Goal: Task Accomplishment & Management: Complete application form

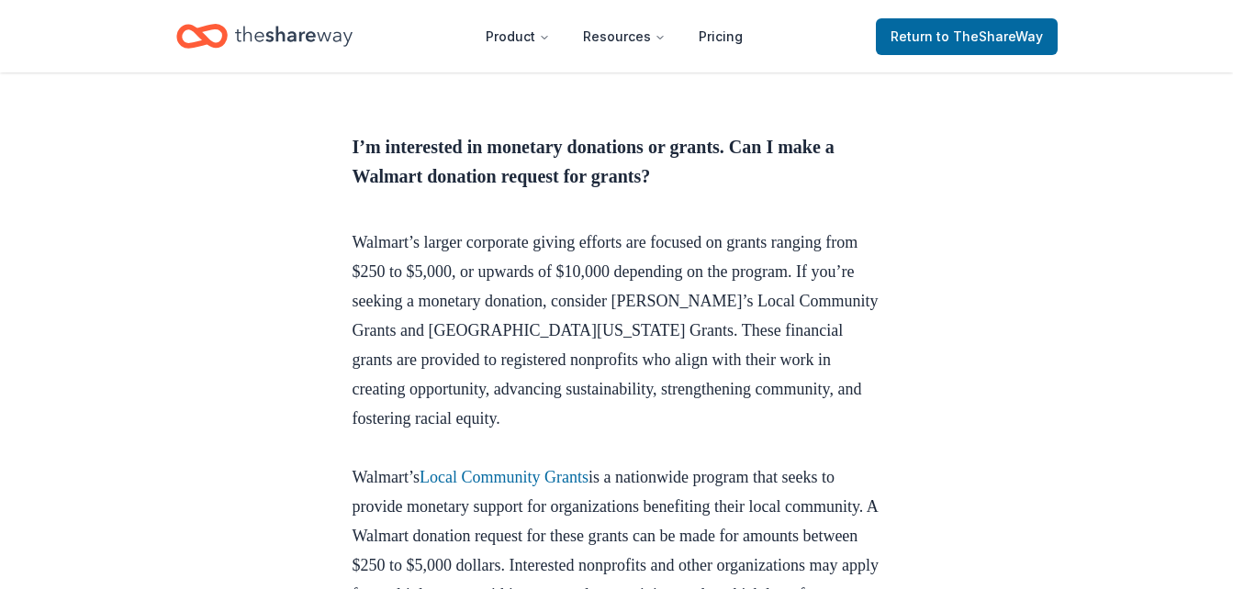
scroll to position [1955, 0]
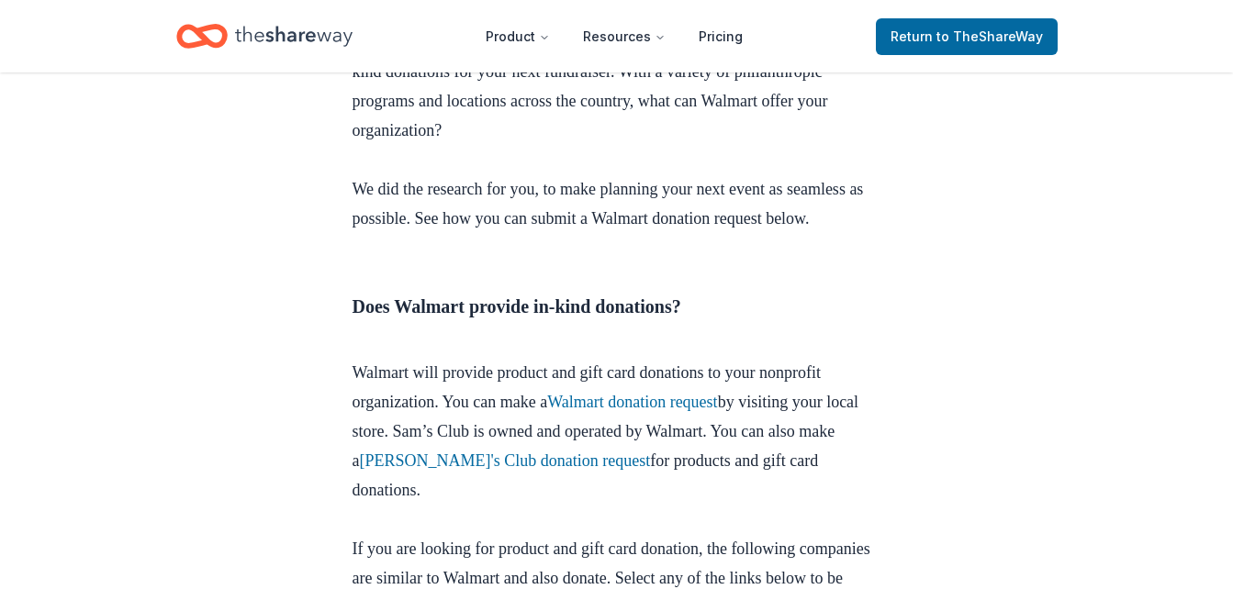
scroll to position [691, 0]
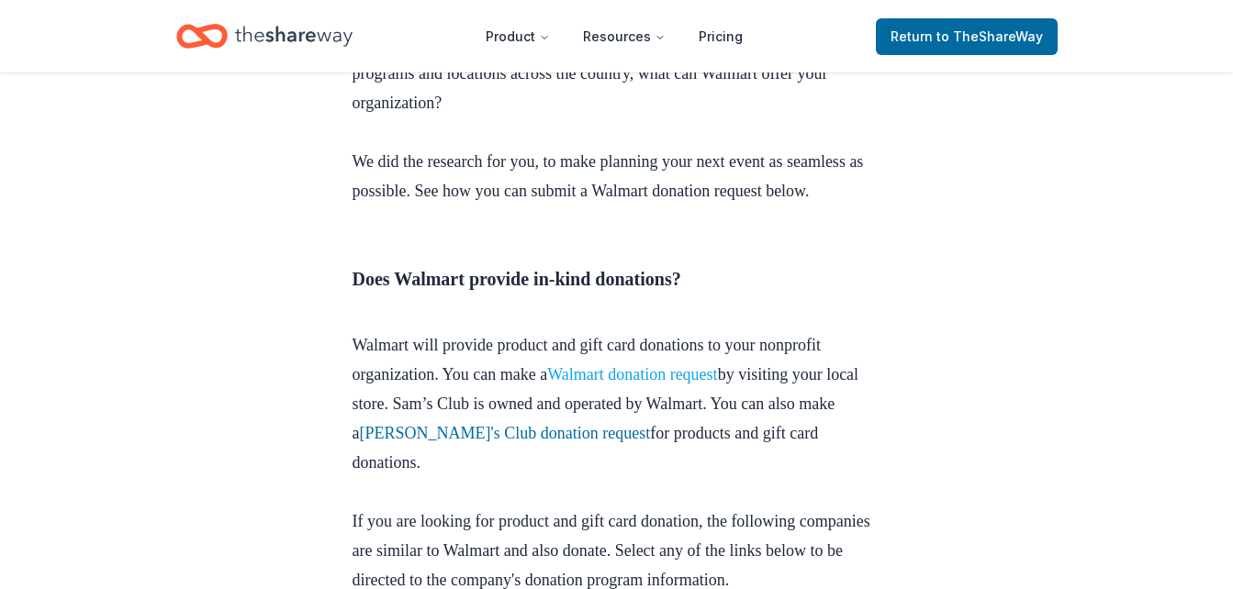
click at [650, 374] on link "Walmart donation request" at bounding box center [632, 374] width 171 height 18
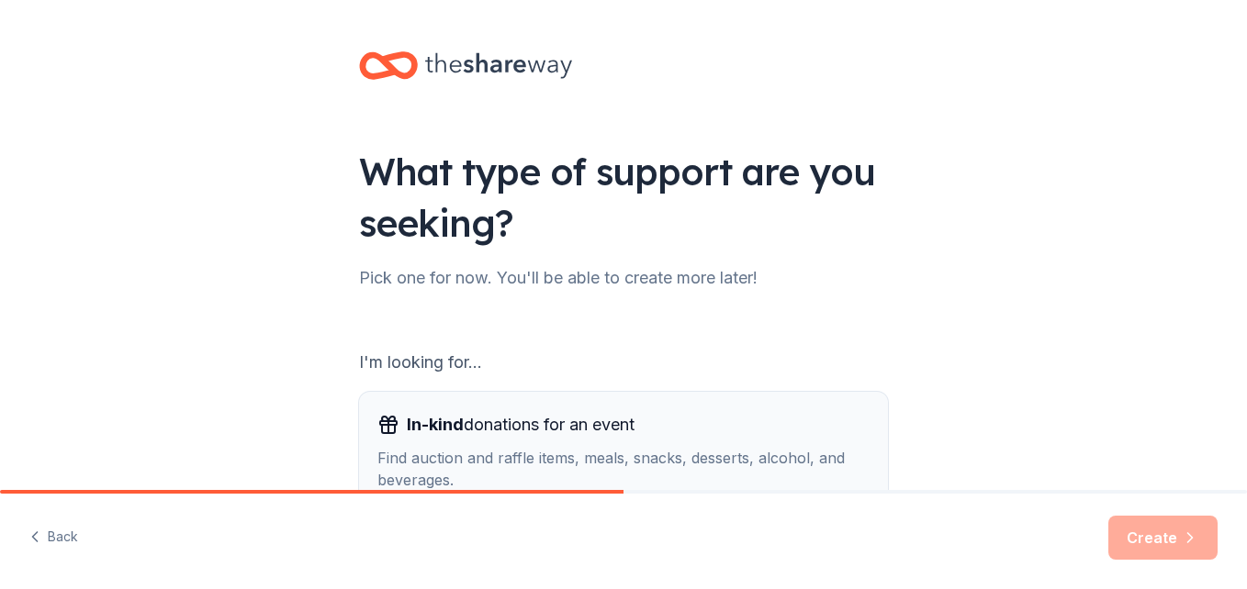
click at [465, 422] on span "In-kind donations for an event" at bounding box center [521, 424] width 228 height 29
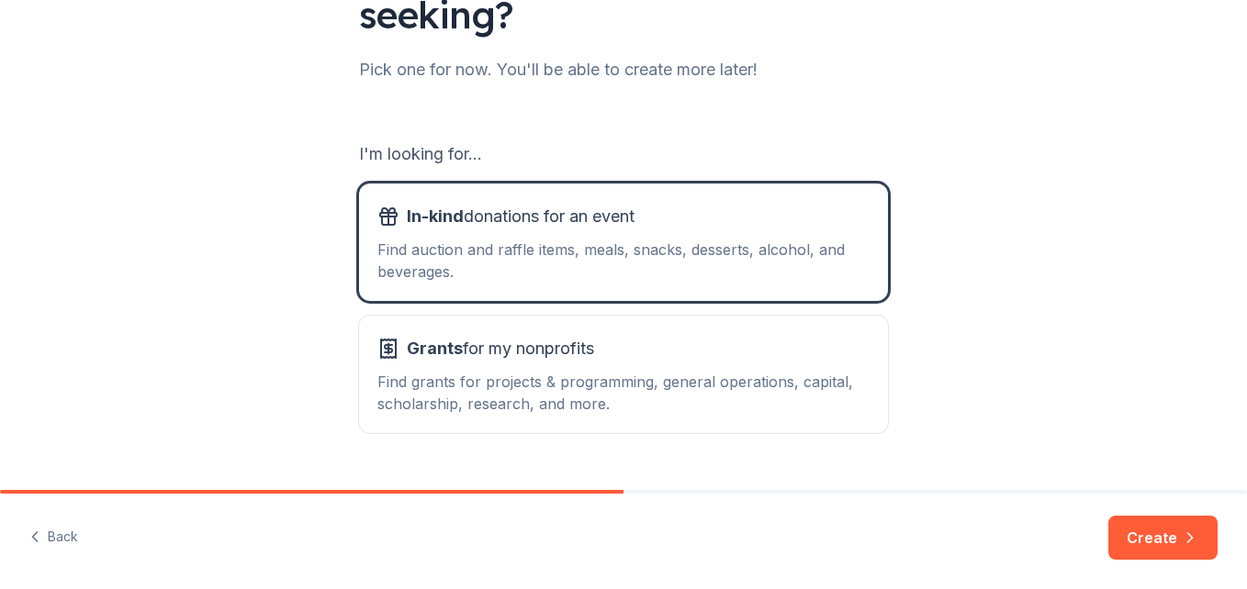
scroll to position [245, 0]
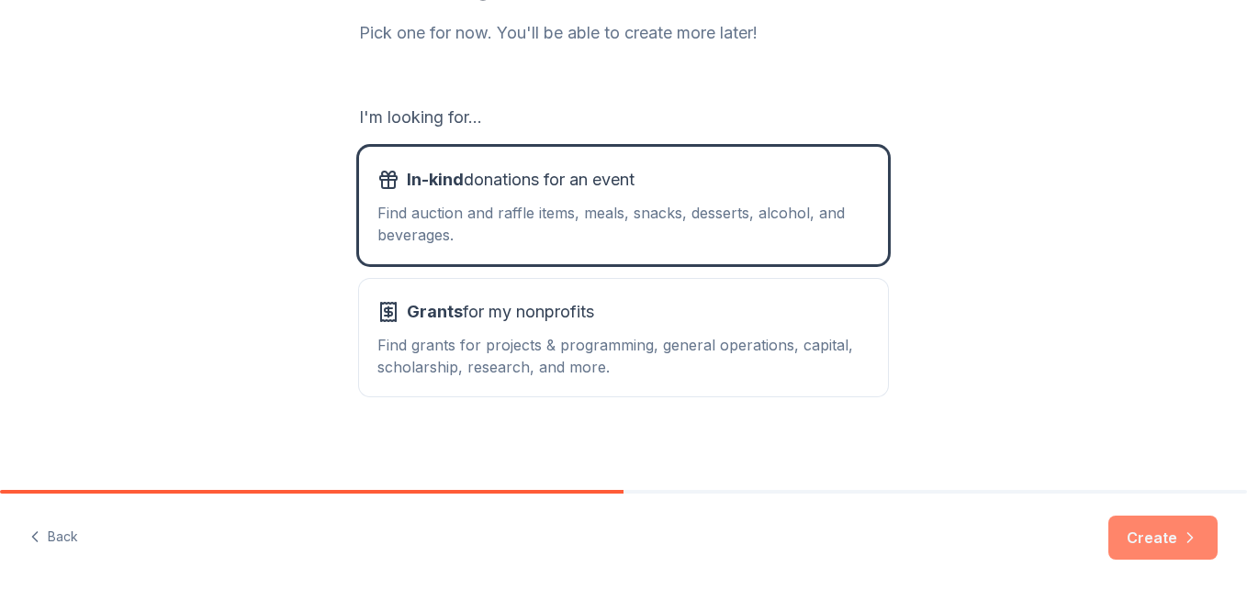
click at [1162, 535] on button "Create" at bounding box center [1162, 538] width 109 height 44
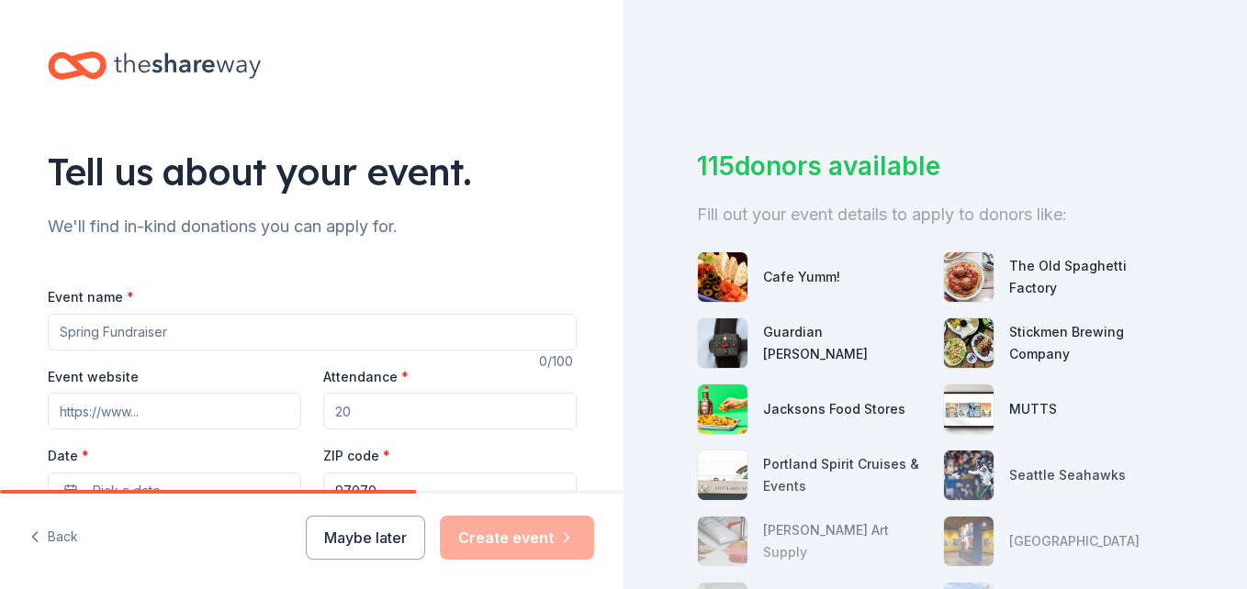
click at [93, 328] on input "Event name *" at bounding box center [312, 332] width 529 height 37
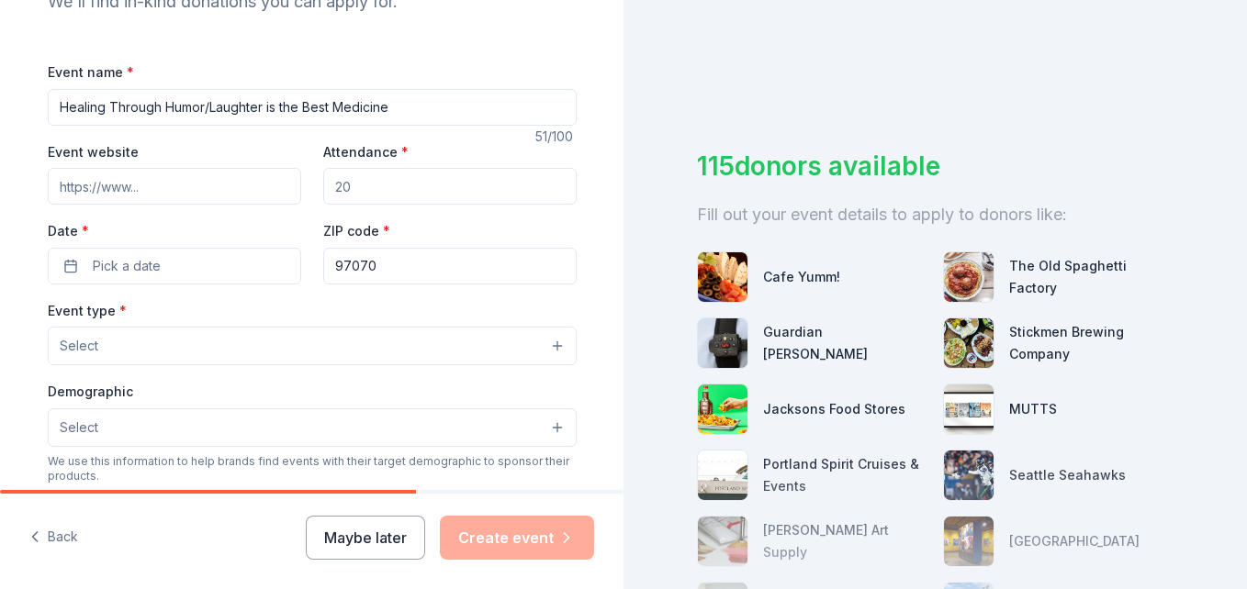
scroll to position [230, 0]
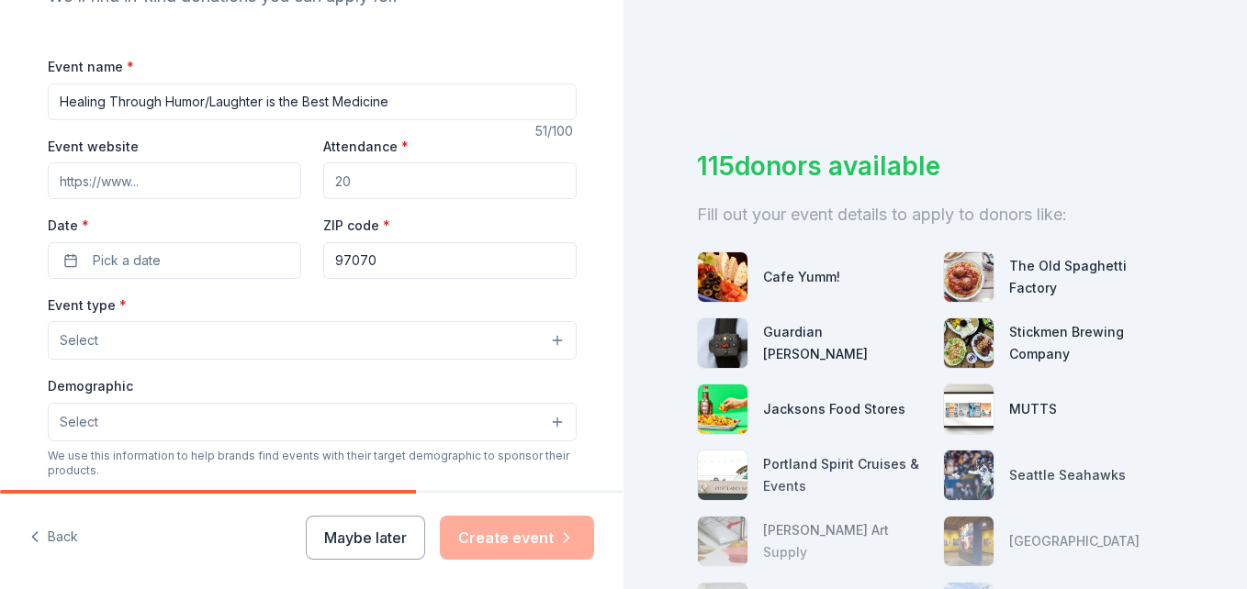
type input "Healing Through Humor/Laughter is the Best Medicine"
click at [349, 181] on input "Attendance *" at bounding box center [449, 181] width 253 height 37
drag, startPoint x: 349, startPoint y: 181, endPoint x: 320, endPoint y: 180, distance: 28.5
click at [323, 180] on input "Attendance *" at bounding box center [449, 181] width 253 height 37
type input "150"
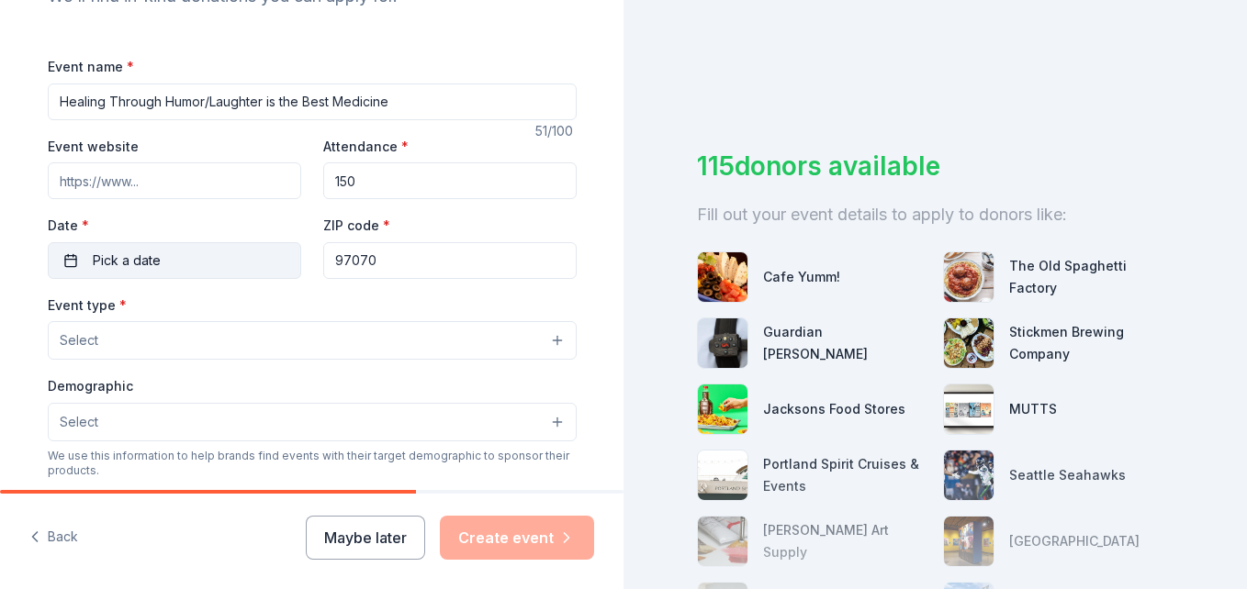
click at [64, 263] on button "Pick a date" at bounding box center [174, 260] width 253 height 37
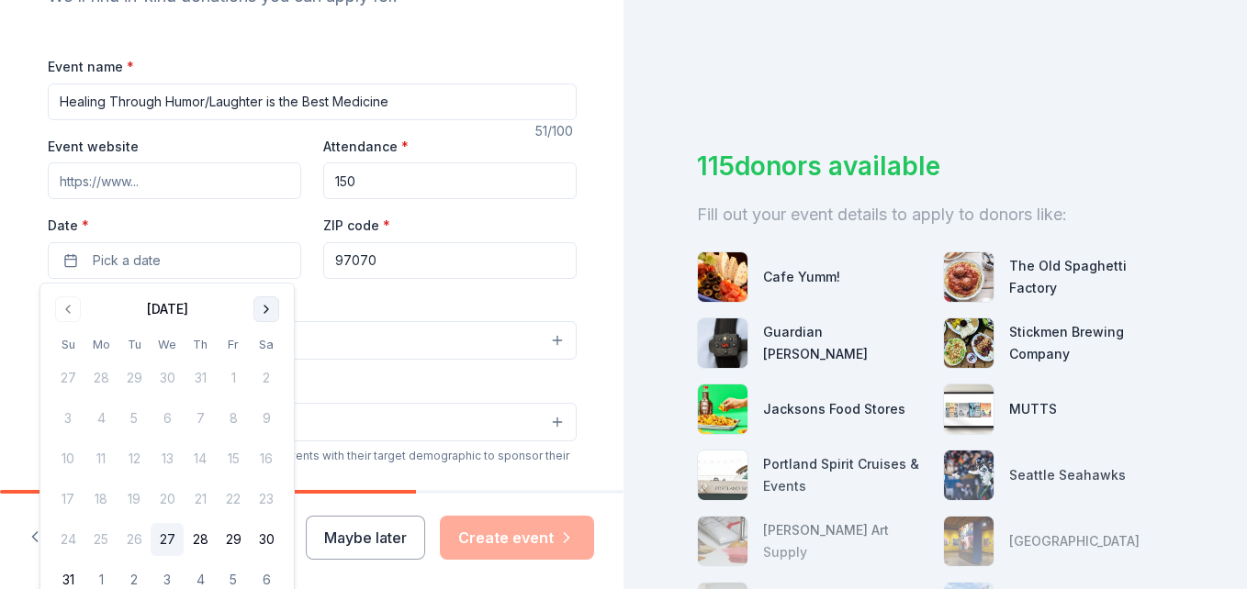
click at [263, 309] on button "Go to next month" at bounding box center [266, 310] width 26 height 26
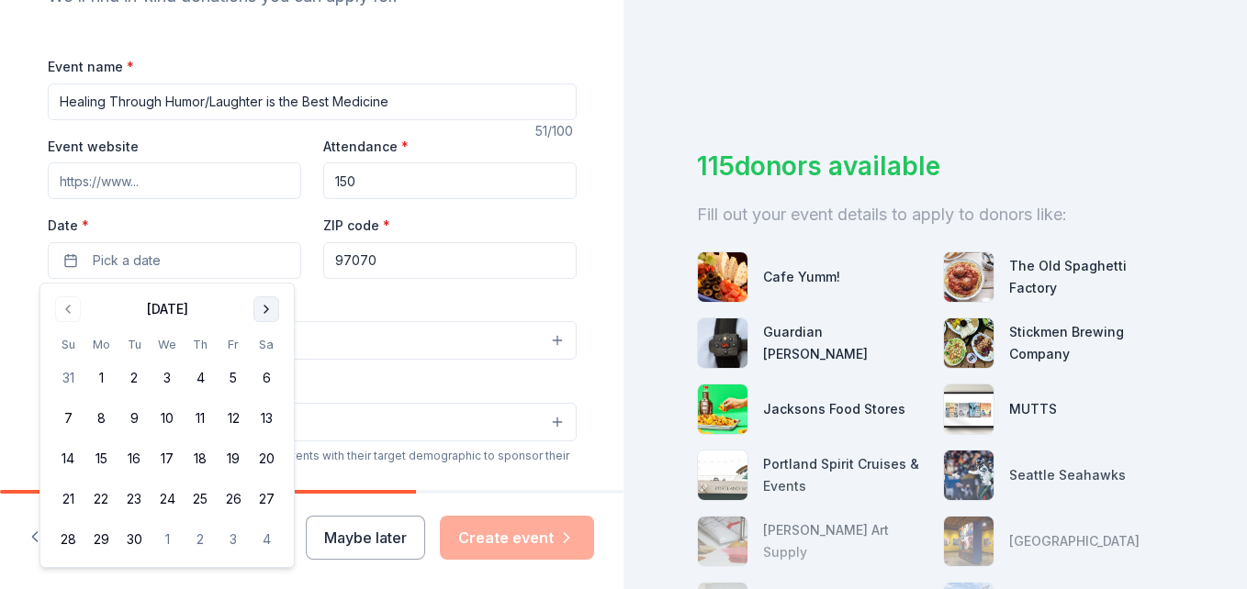
click at [263, 309] on button "Go to next month" at bounding box center [266, 310] width 26 height 26
click at [65, 498] on button "16" at bounding box center [67, 499] width 33 height 33
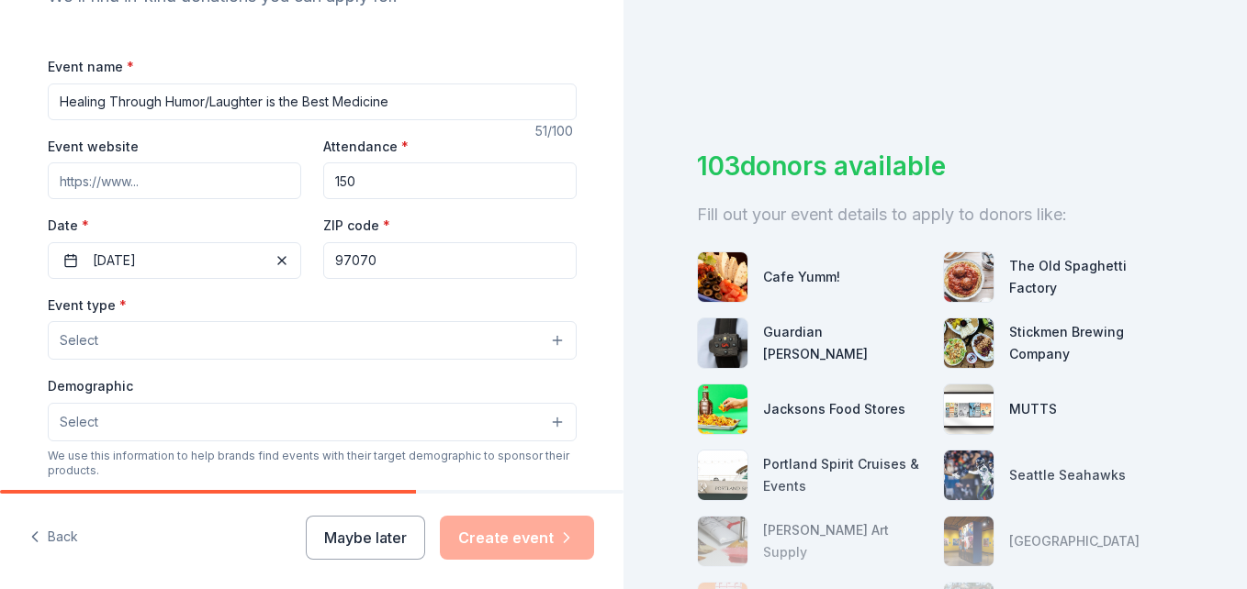
drag, startPoint x: 380, startPoint y: 262, endPoint x: 319, endPoint y: 274, distance: 62.7
click at [323, 274] on input "97070" at bounding box center [449, 260] width 253 height 37
click at [197, 338] on button "Select" at bounding box center [312, 340] width 529 height 39
click at [553, 342] on button "Select" at bounding box center [312, 340] width 529 height 39
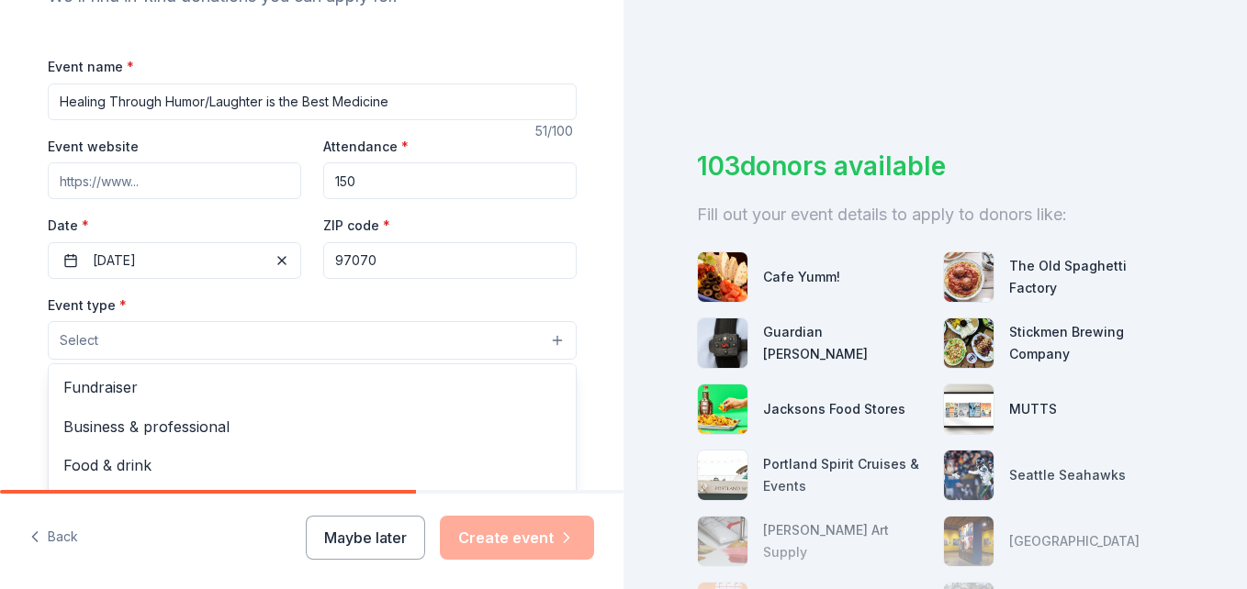
click at [549, 345] on button "Select" at bounding box center [312, 340] width 529 height 39
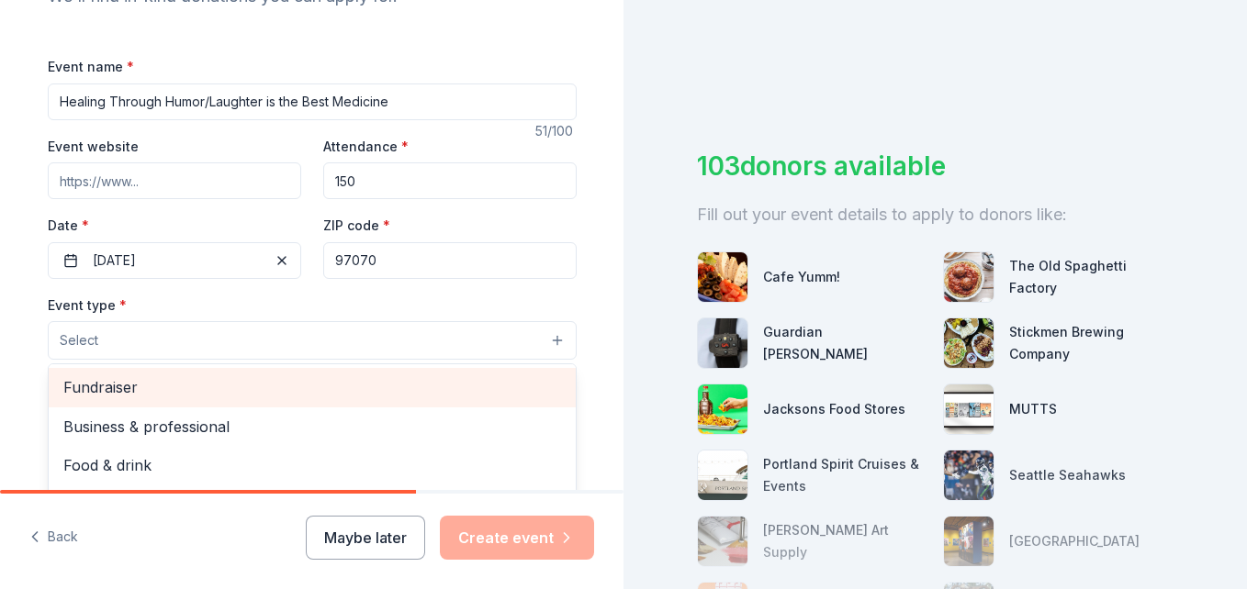
click at [93, 385] on span "Fundraiser" at bounding box center [312, 388] width 498 height 24
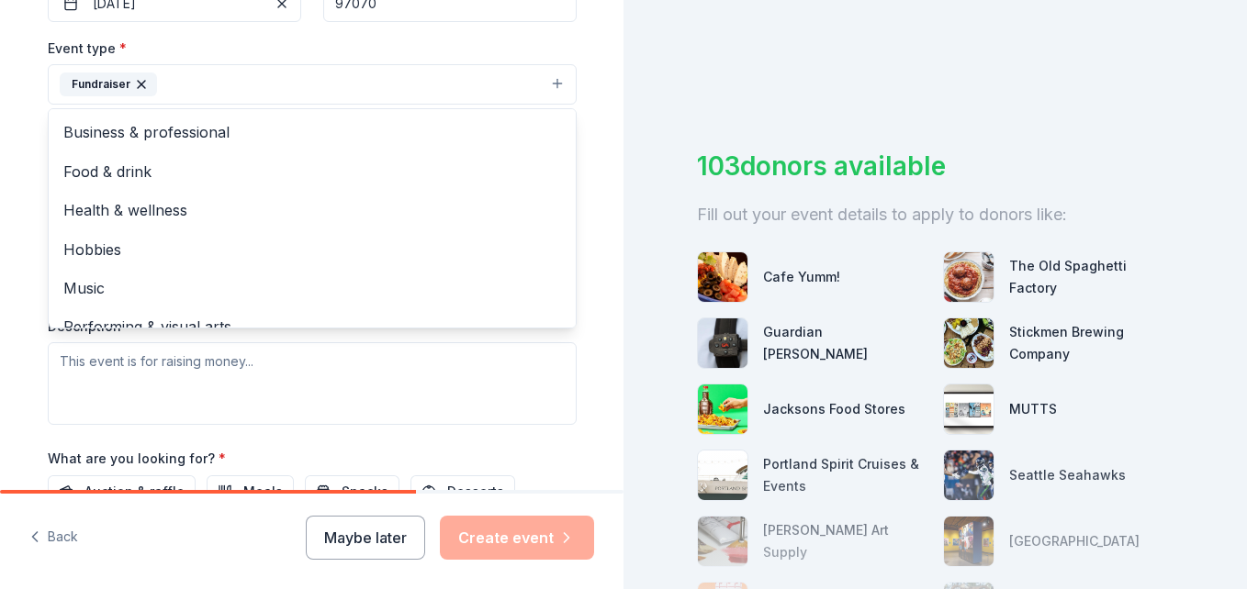
scroll to position [512, 0]
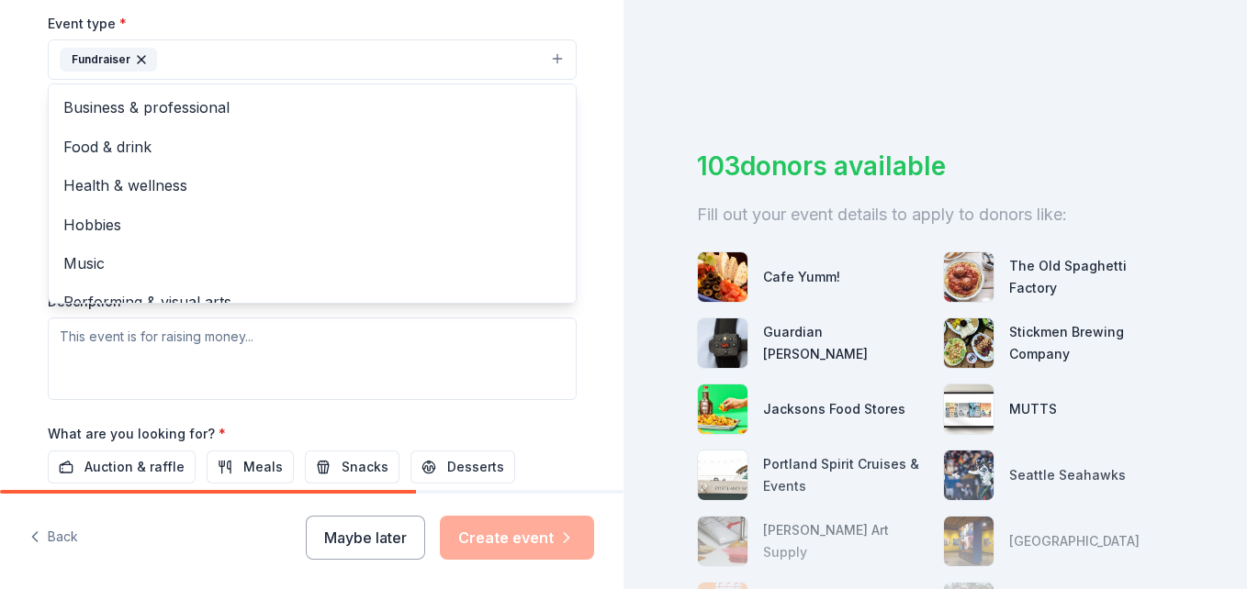
click at [186, 339] on div "Event type * Fundraiser Business & professional Food & drink Health & wellness …" at bounding box center [312, 206] width 529 height 388
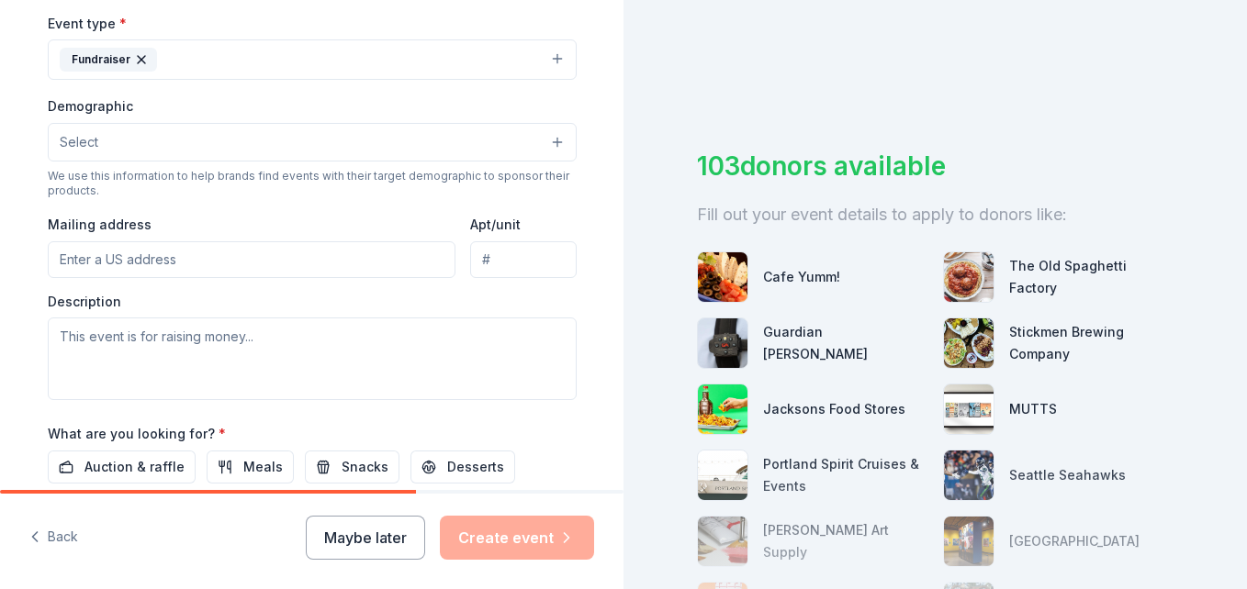
click at [548, 141] on button "Select" at bounding box center [312, 142] width 529 height 39
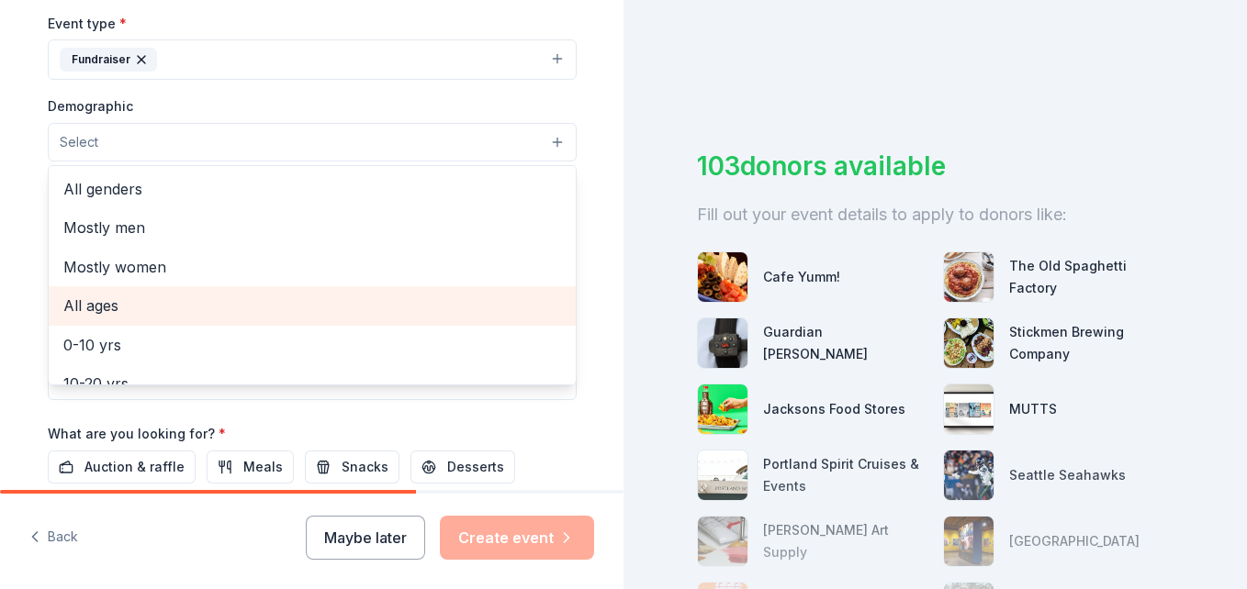
click at [88, 308] on span "All ages" at bounding box center [312, 306] width 498 height 24
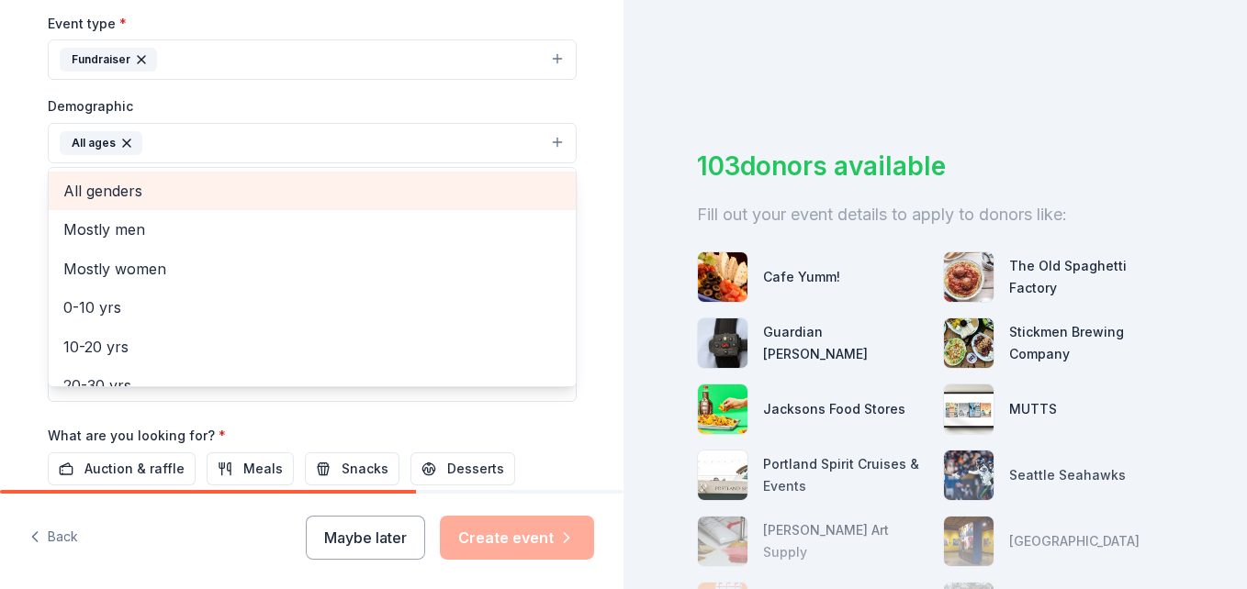
click at [97, 196] on span "All genders" at bounding box center [312, 191] width 498 height 24
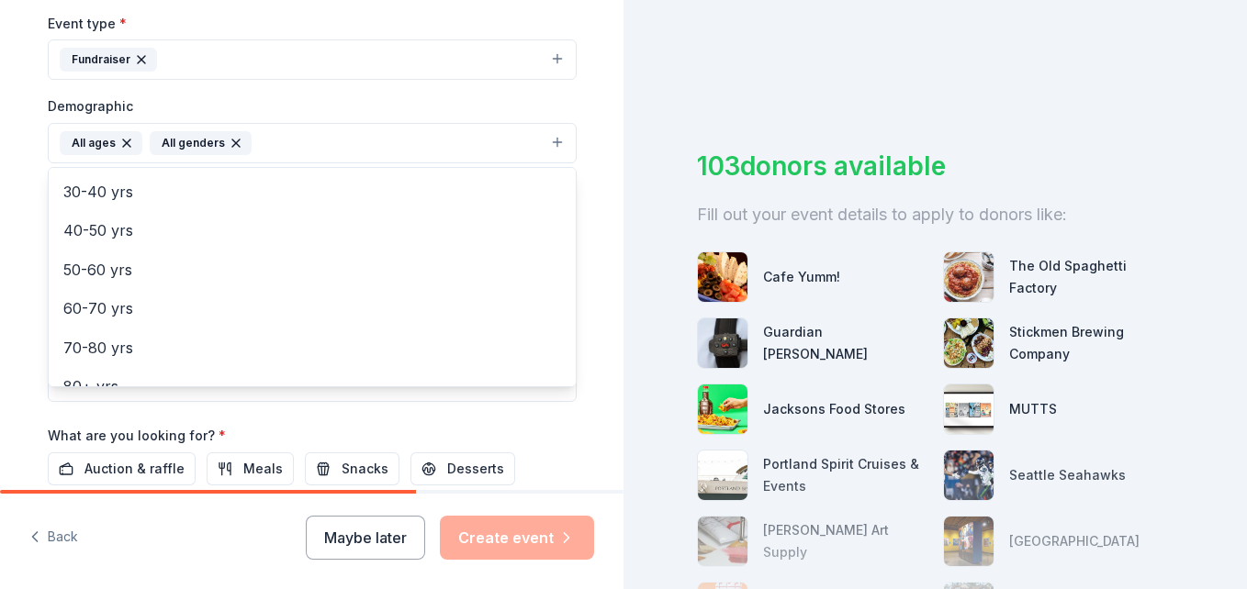
scroll to position [217, 0]
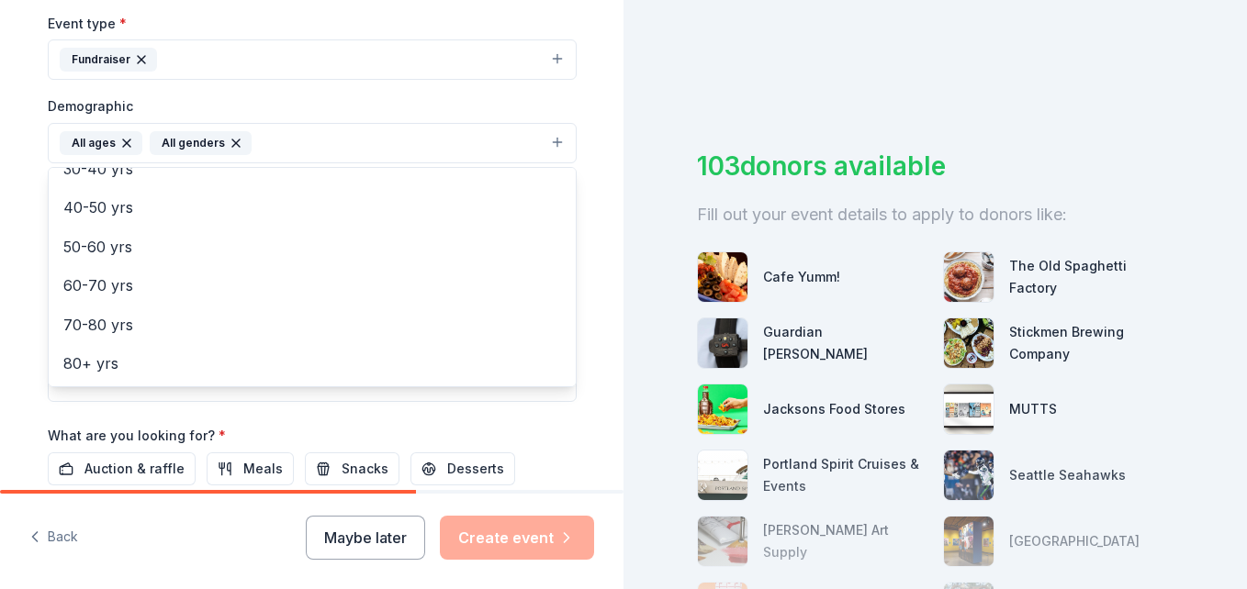
click at [322, 495] on div "Tell us about your event. We'll find in-kind donations you can apply for. Event…" at bounding box center [311, 294] width 623 height 589
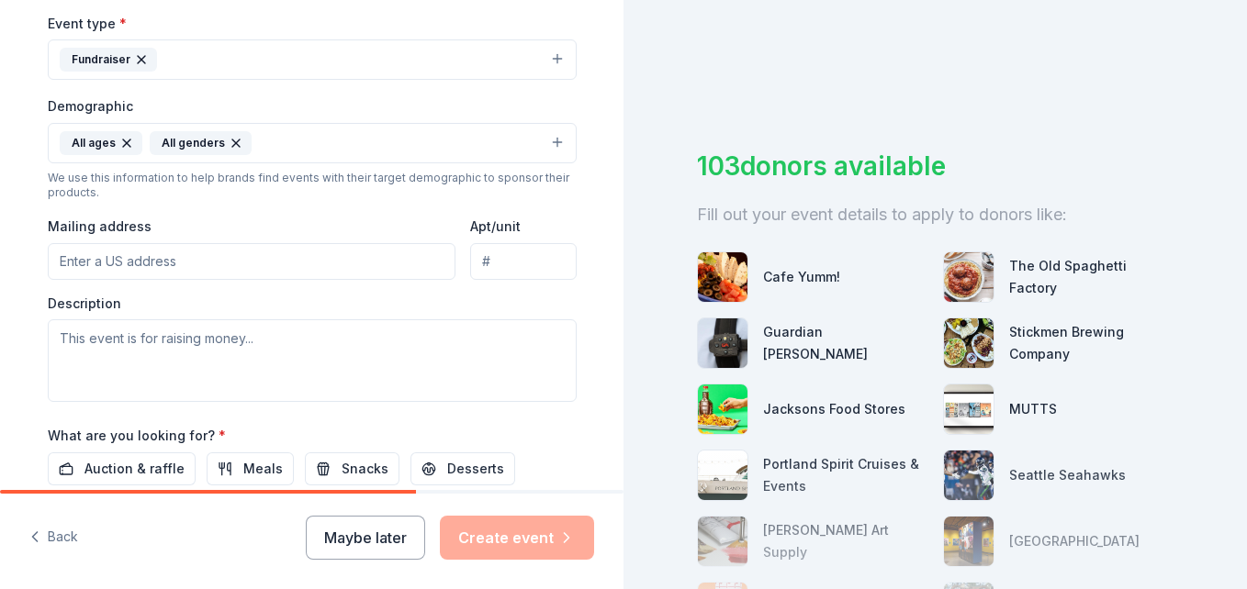
click at [322, 495] on div "Back Maybe later Create event" at bounding box center [311, 541] width 623 height 95
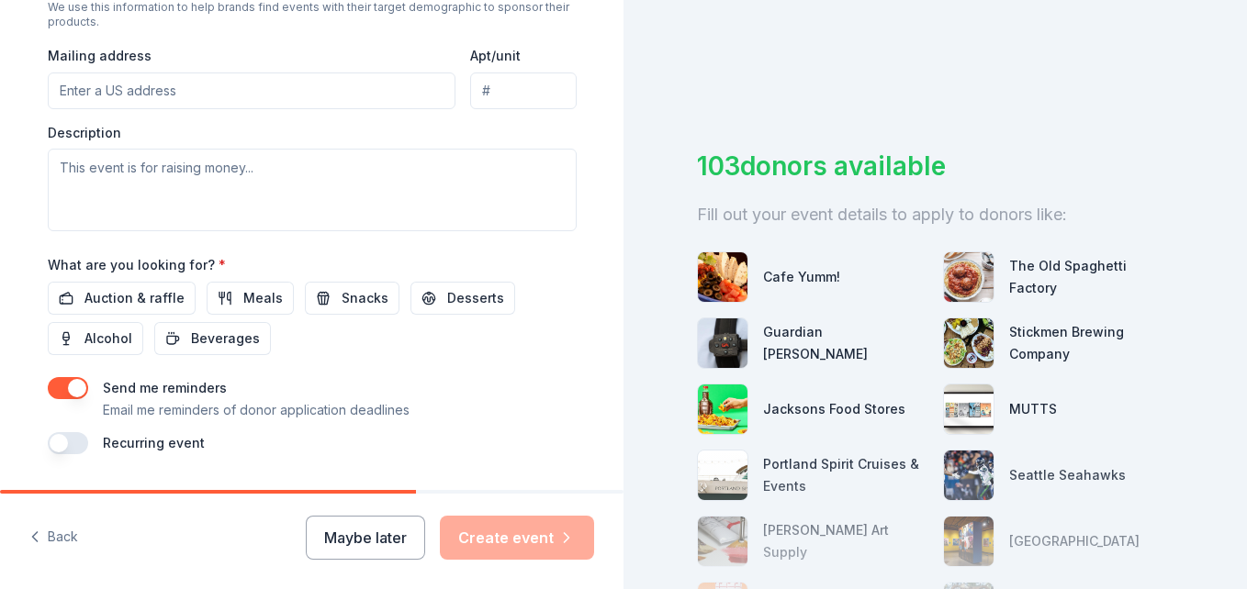
scroll to position [696, 0]
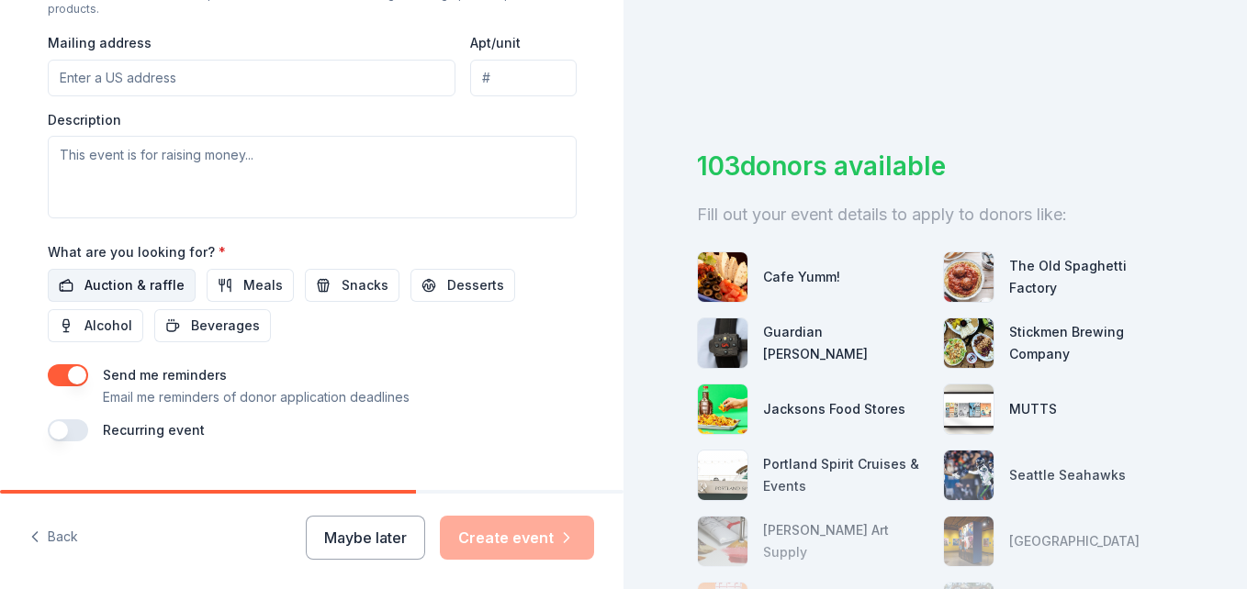
click at [126, 290] on span "Auction & raffle" at bounding box center [134, 286] width 100 height 22
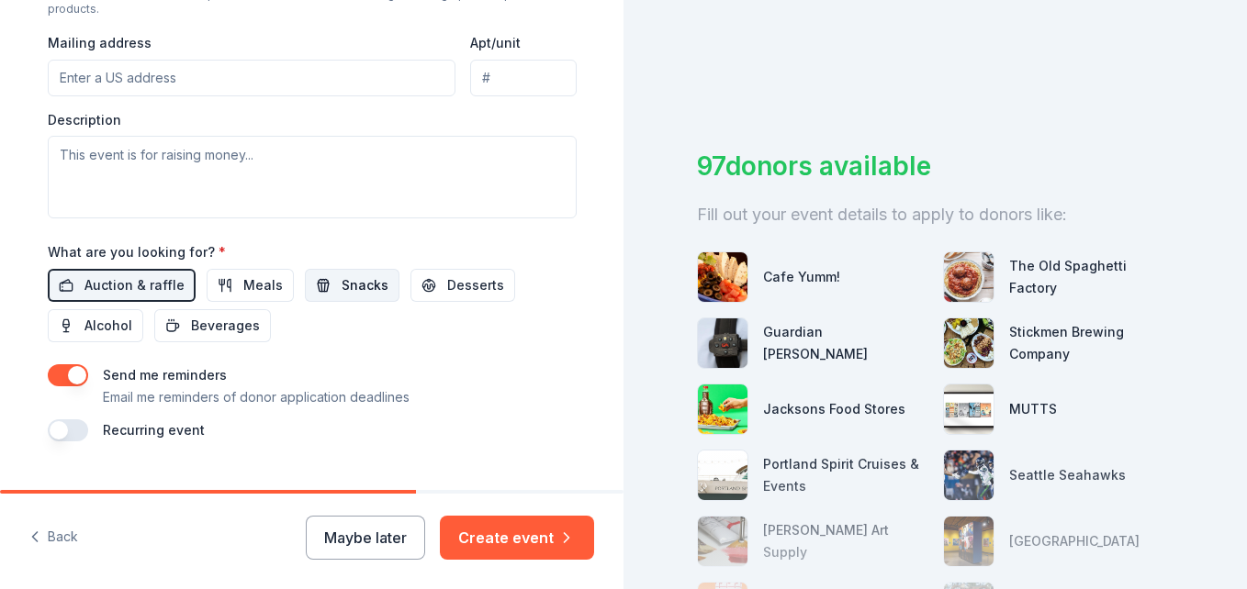
click at [356, 280] on span "Snacks" at bounding box center [365, 286] width 47 height 22
click at [226, 285] on button "Meals" at bounding box center [250, 285] width 87 height 33
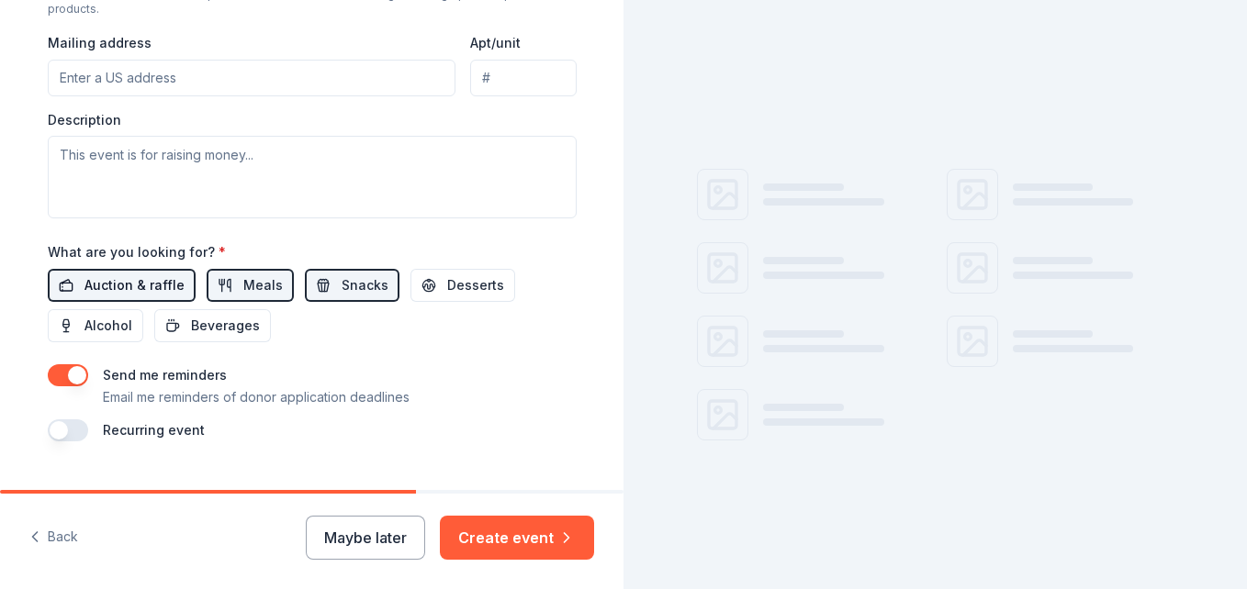
click at [115, 292] on span "Auction & raffle" at bounding box center [134, 286] width 100 height 22
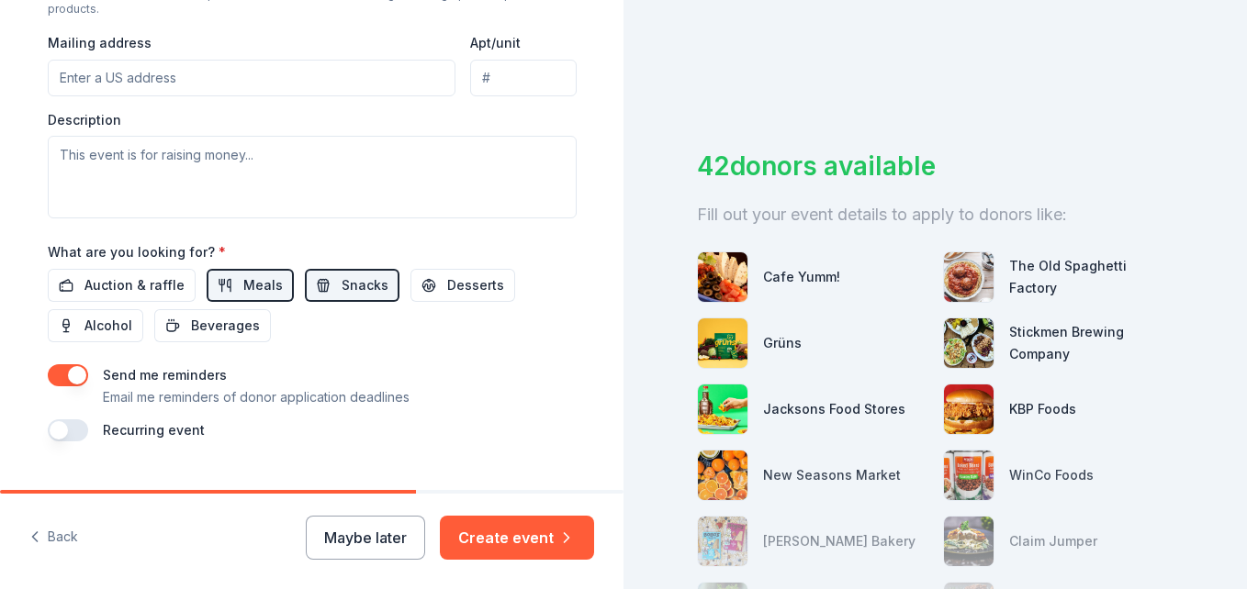
click at [62, 434] on button "button" at bounding box center [68, 431] width 40 height 22
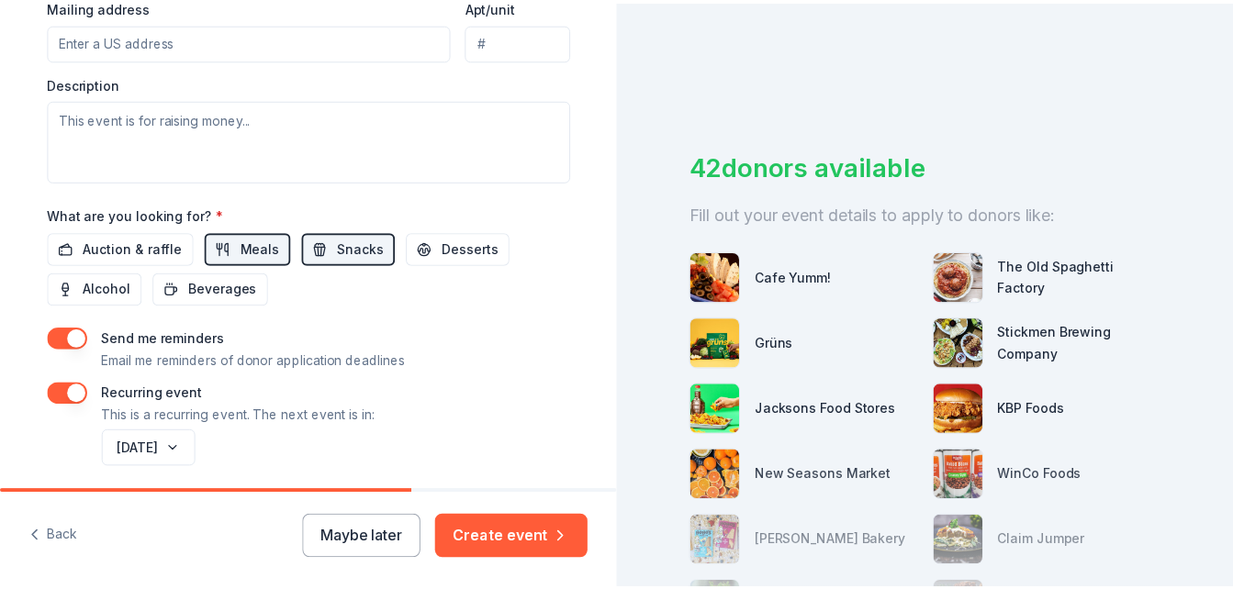
scroll to position [802, 0]
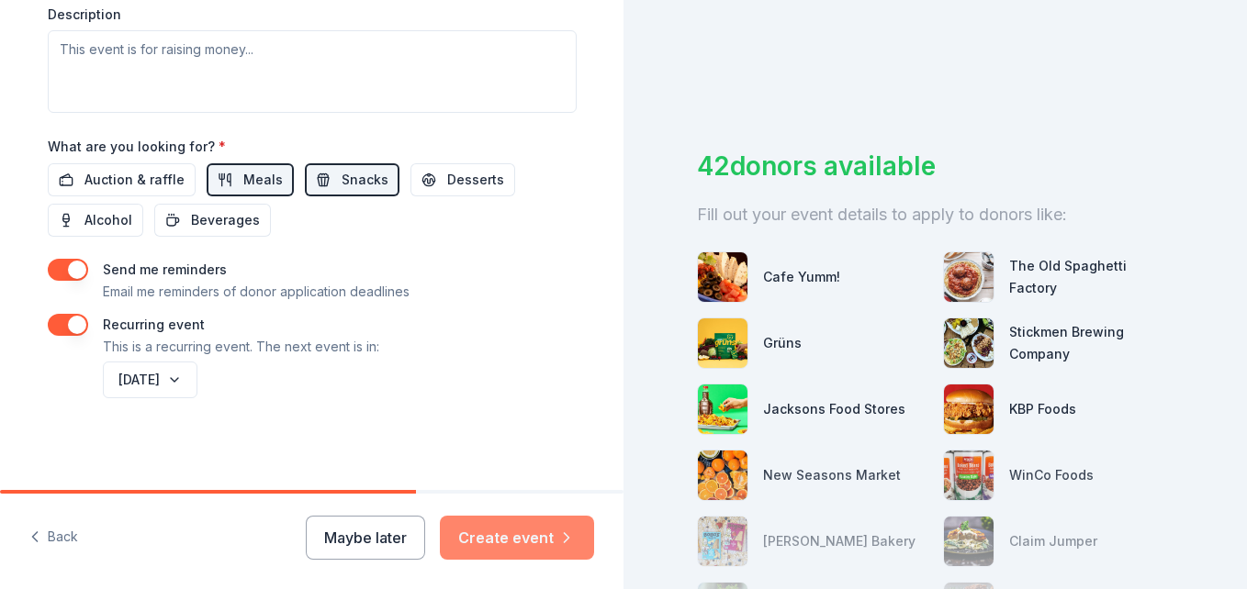
click at [512, 538] on button "Create event" at bounding box center [517, 538] width 154 height 44
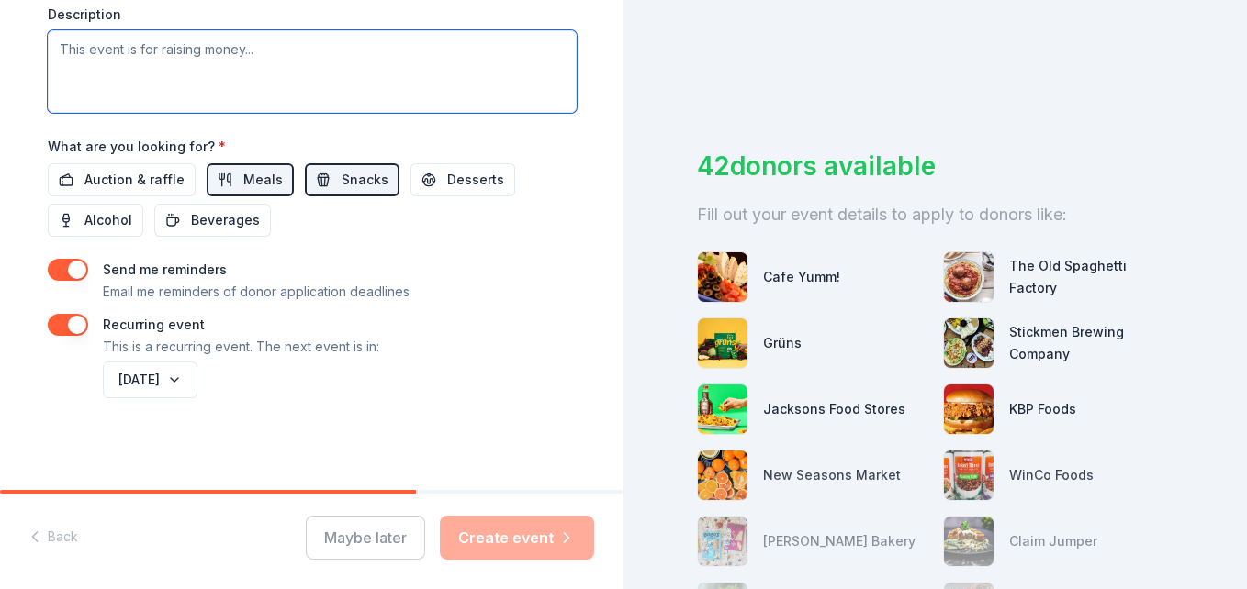
click at [95, 56] on textarea at bounding box center [312, 71] width 529 height 83
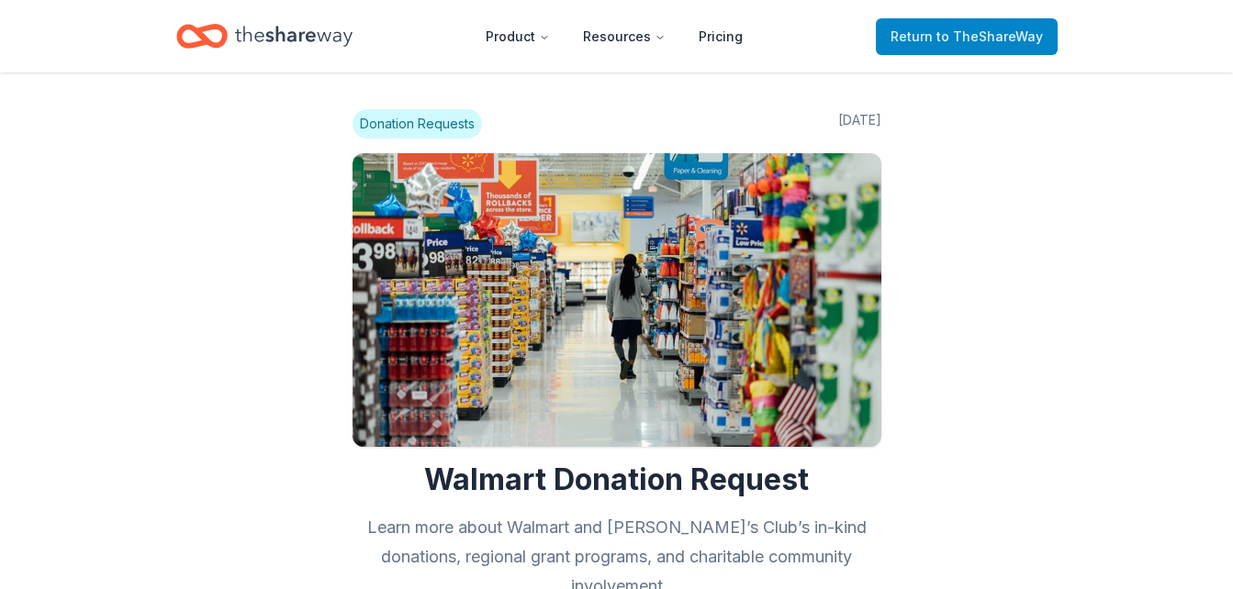
click at [948, 39] on span "to TheShareWay" at bounding box center [989, 36] width 107 height 16
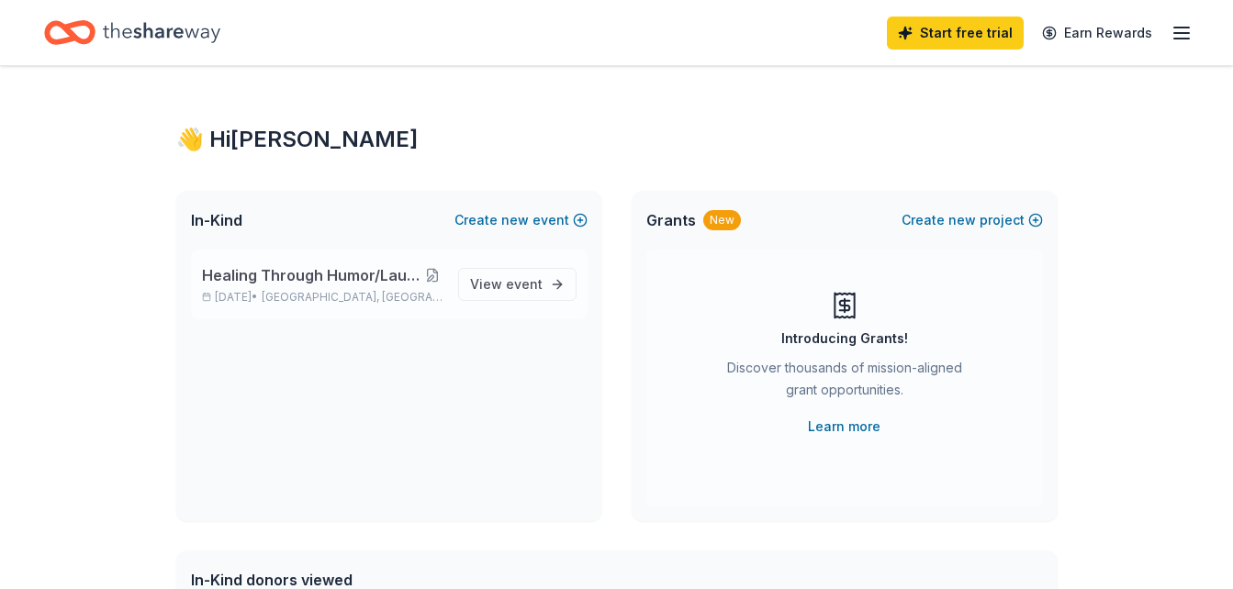
click at [439, 274] on button at bounding box center [432, 275] width 20 height 15
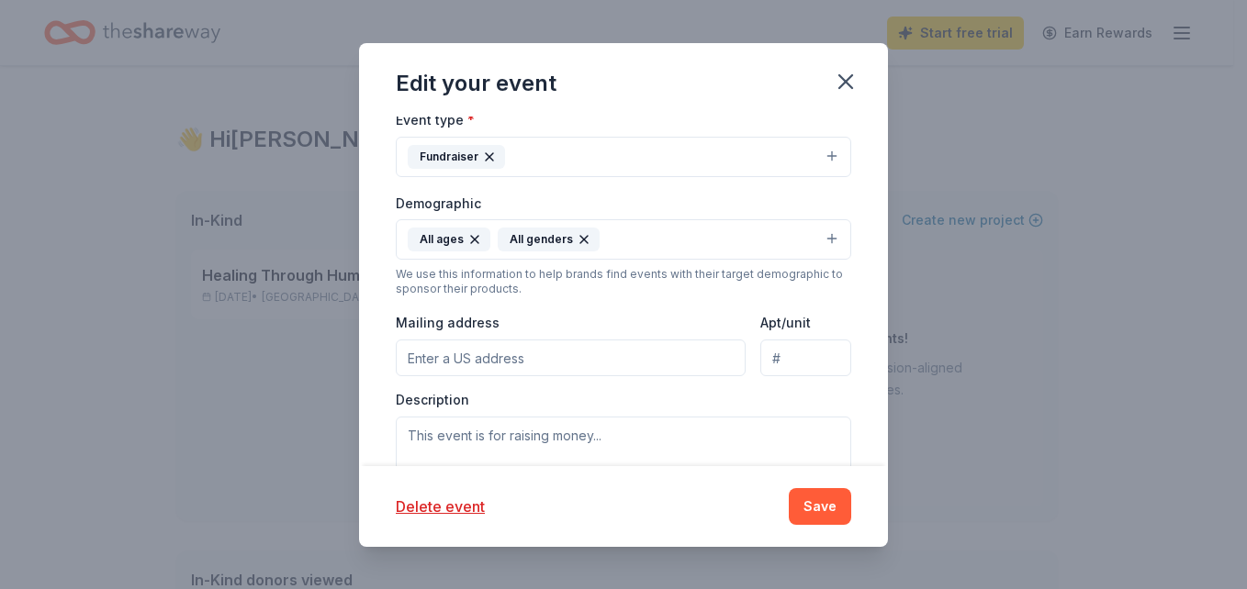
scroll to position [364, 0]
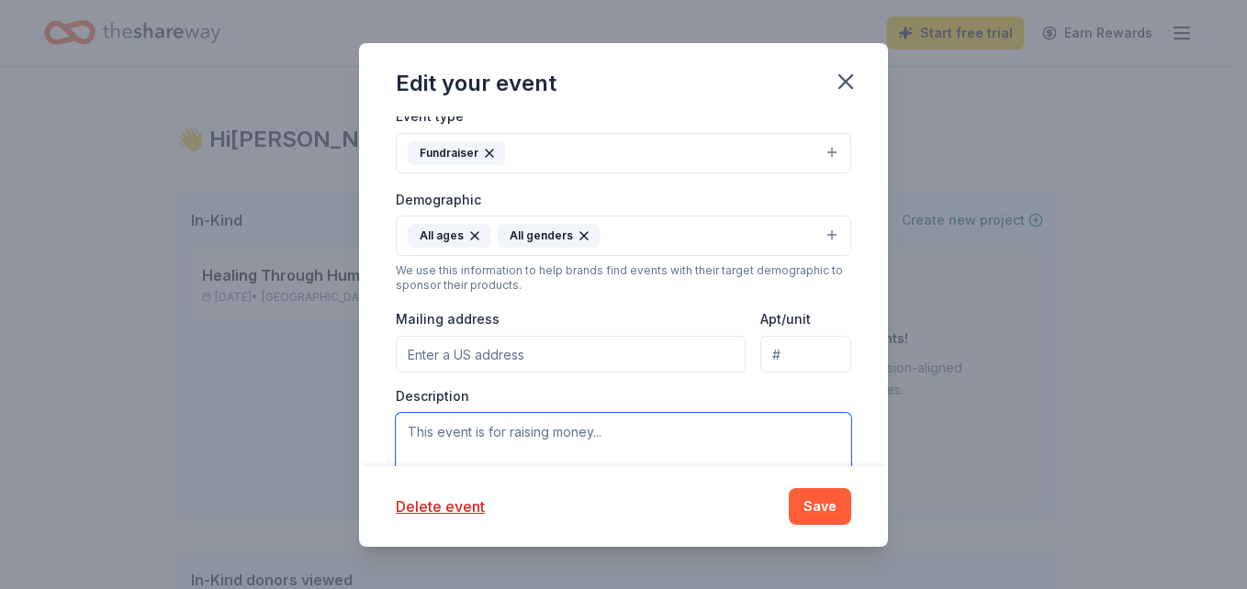
click at [432, 429] on textarea at bounding box center [623, 454] width 455 height 83
type textarea "H"
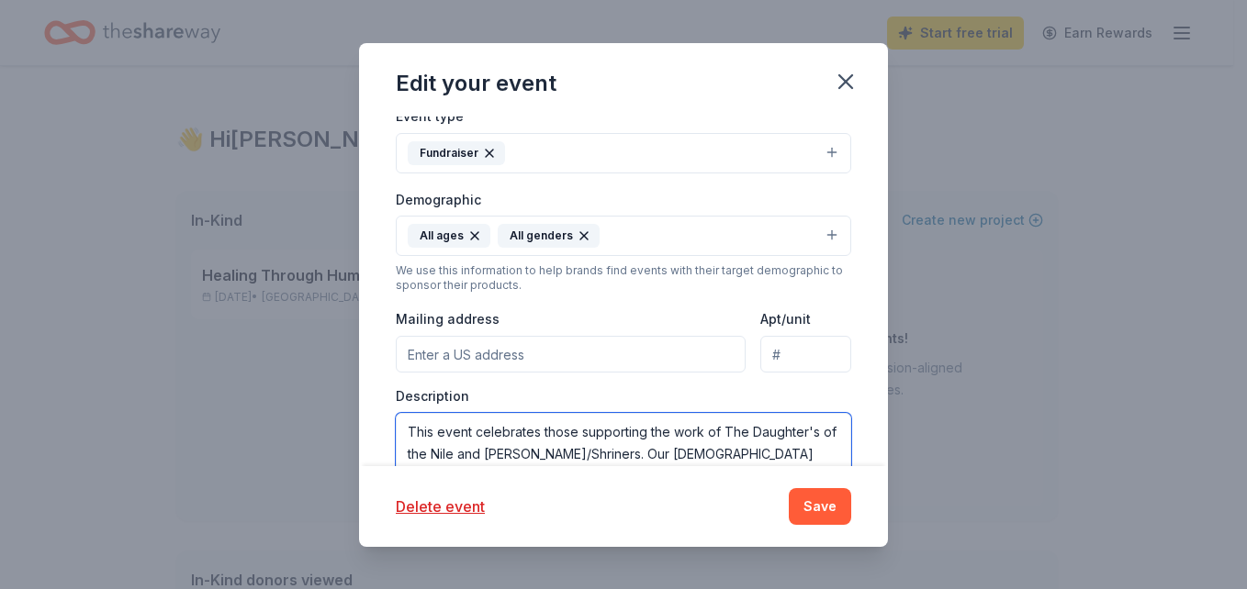
scroll to position [382, 0]
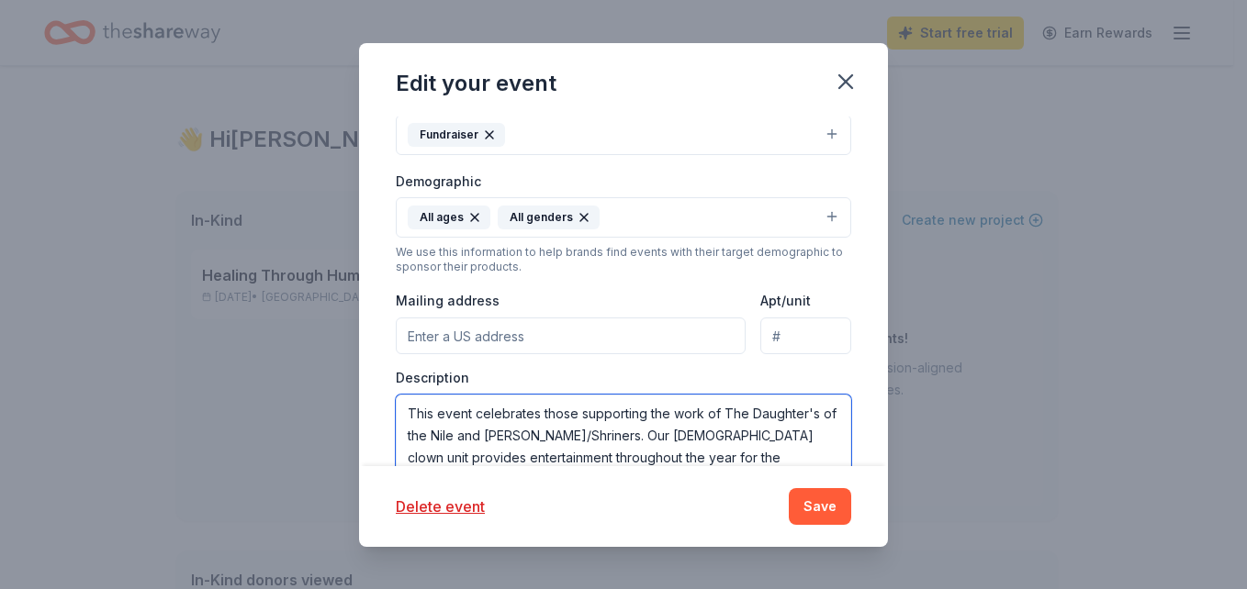
drag, startPoint x: 602, startPoint y: 436, endPoint x: 624, endPoint y: 430, distance: 23.0
click at [624, 430] on textarea "This event celebrates those supporting the work of The Daughter's of the Nile a…" at bounding box center [623, 436] width 455 height 83
click at [671, 455] on textarea "This event celebrates those supporting the work of The Daughter's of the Nile a…" at bounding box center [623, 436] width 455 height 83
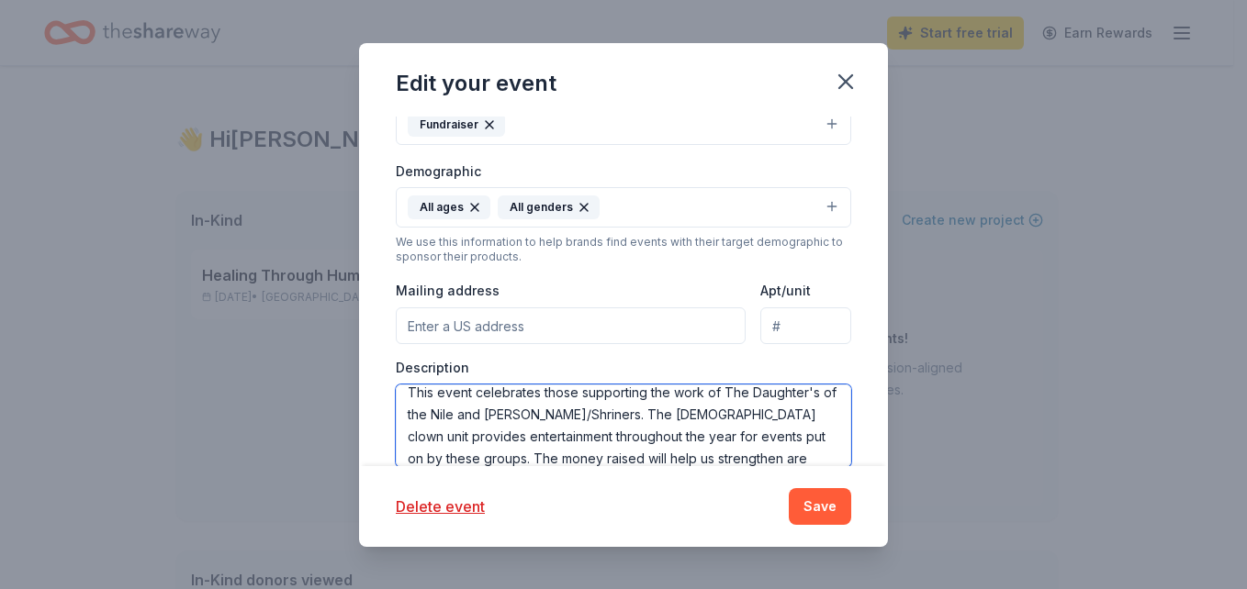
scroll to position [33, 0]
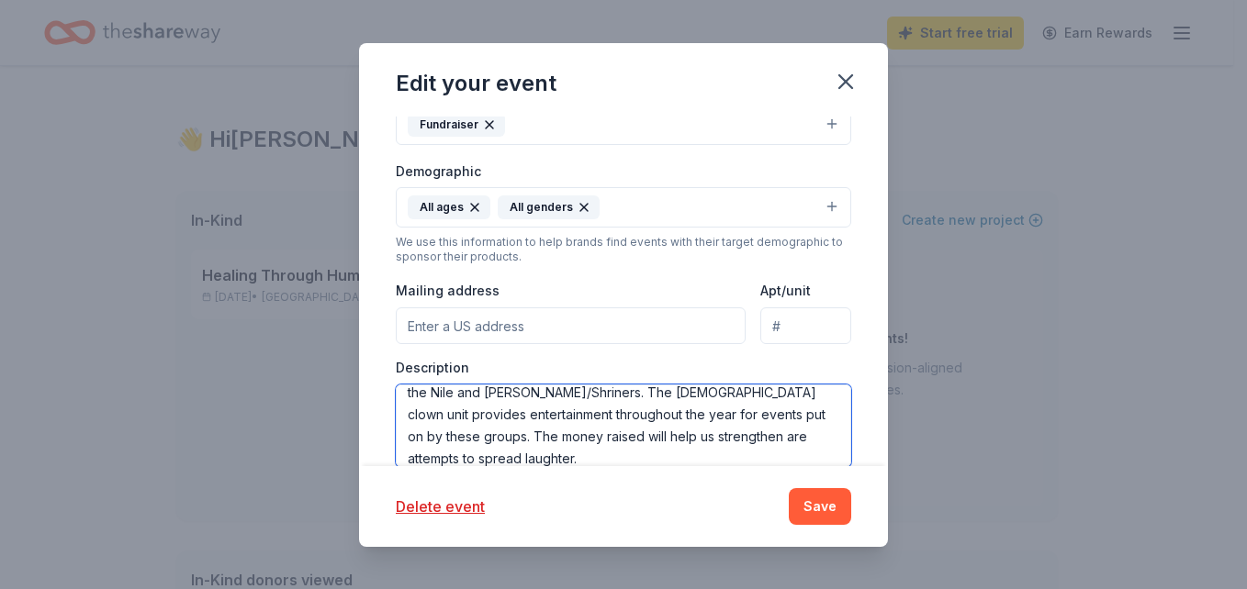
type textarea "This event celebrates those supporting the work of The Daughter's of the Nile a…"
click at [468, 332] on input "Mailing address" at bounding box center [571, 327] width 350 height 37
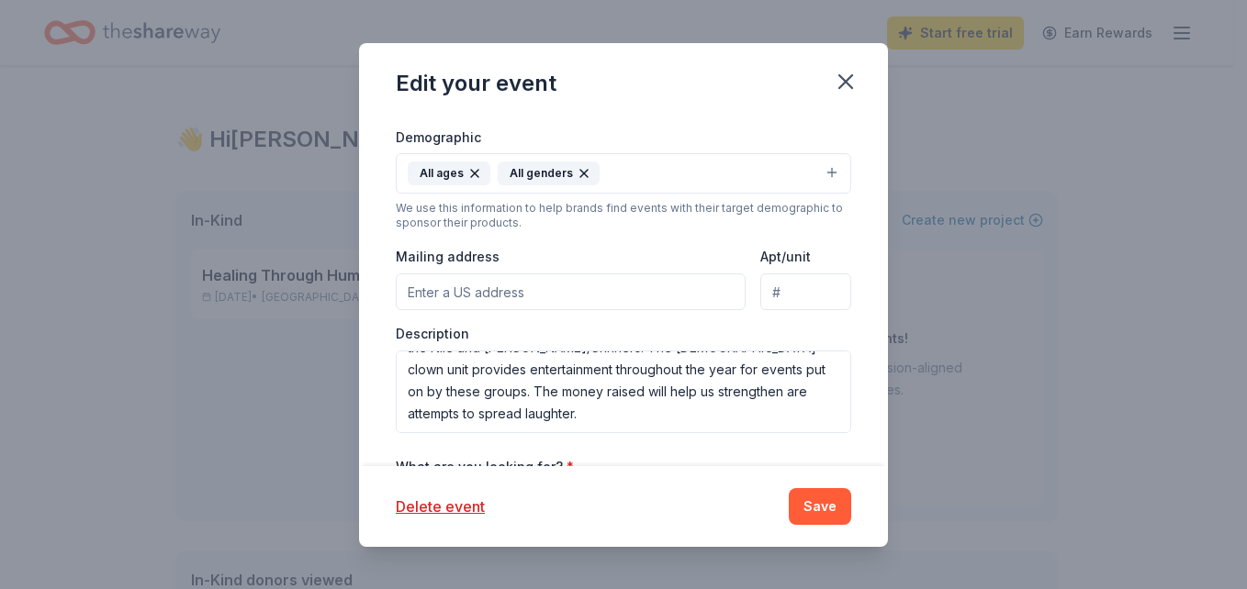
scroll to position [408, 0]
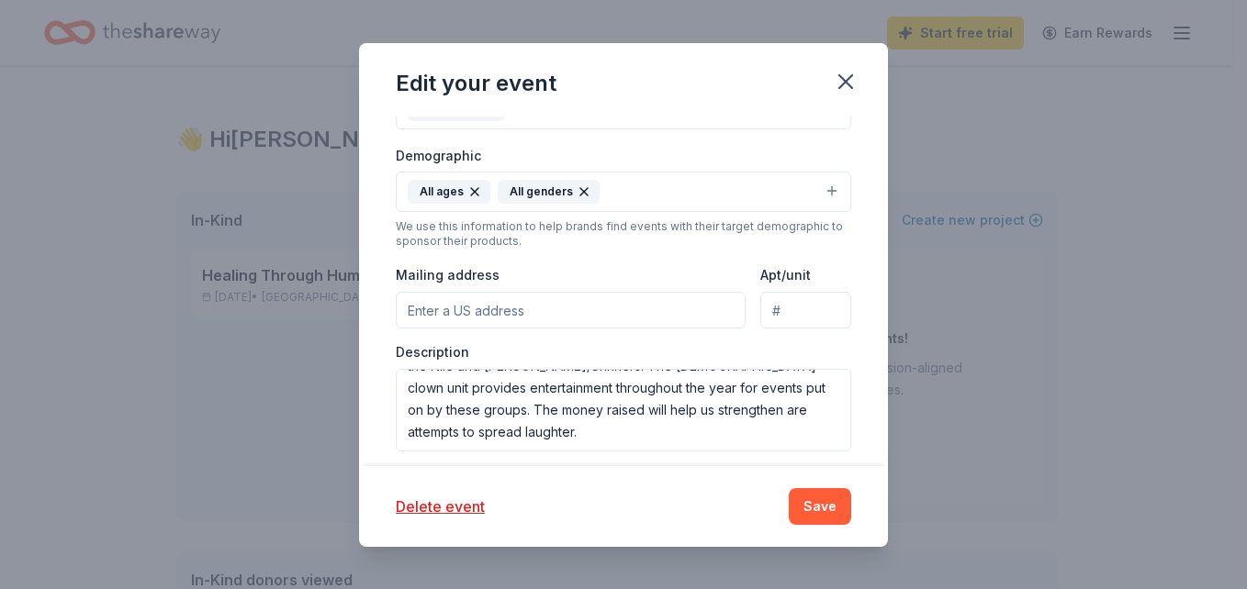
click at [517, 308] on input "Mailing address" at bounding box center [571, 310] width 350 height 37
paste input "25100 SW Parkway Ave Wilsonville, OR 97070-9600"
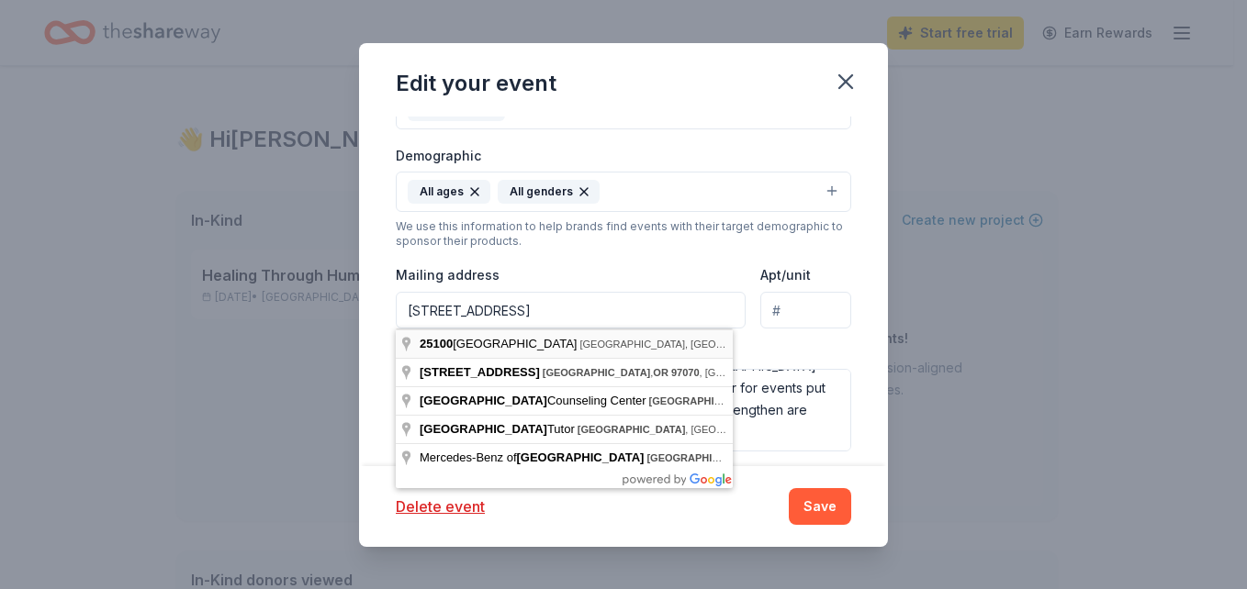
scroll to position [0, 0]
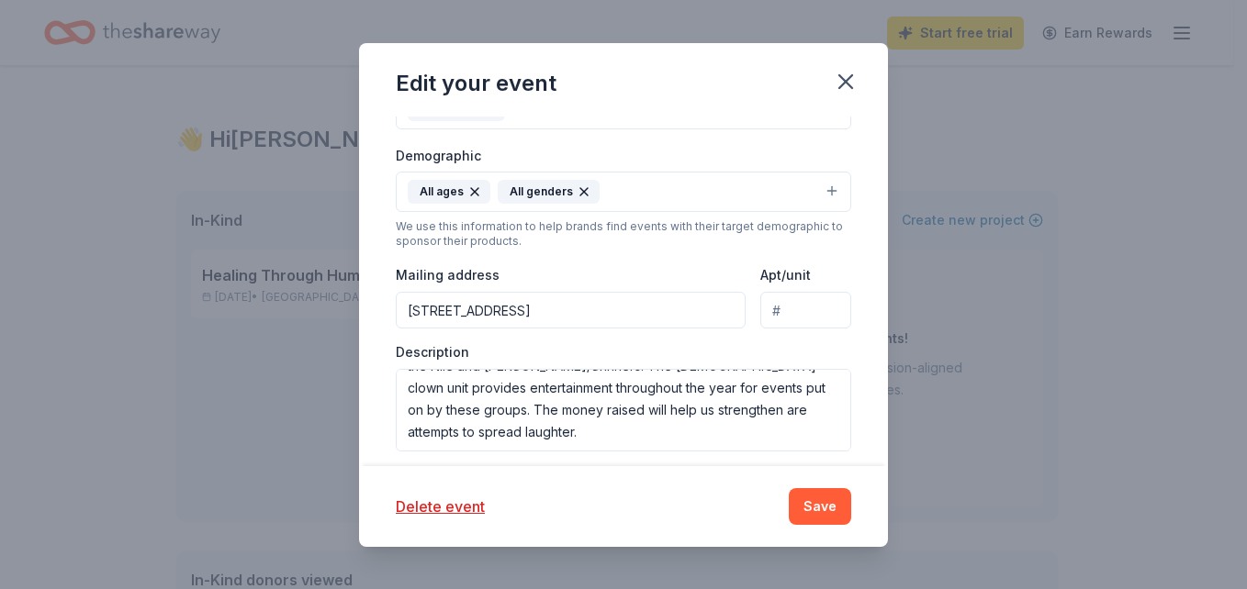
type input "25100 Southwest Parkway Avenue, Wilsonville, OR, 97070"
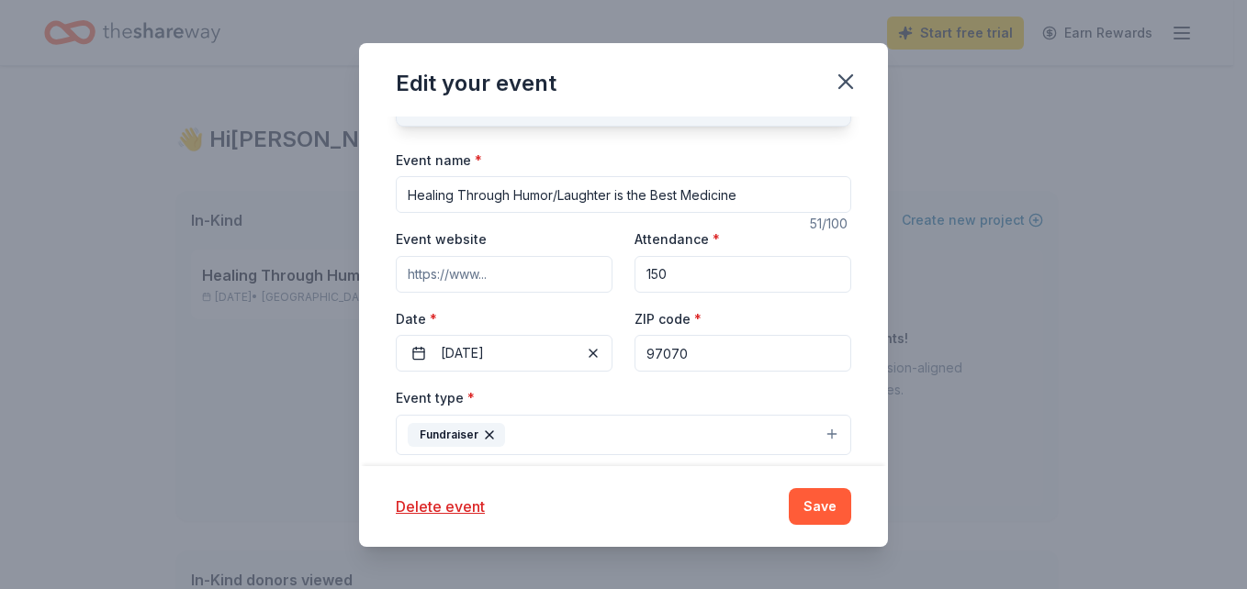
scroll to position [79, 0]
click at [458, 275] on input "Event website" at bounding box center [504, 277] width 217 height 37
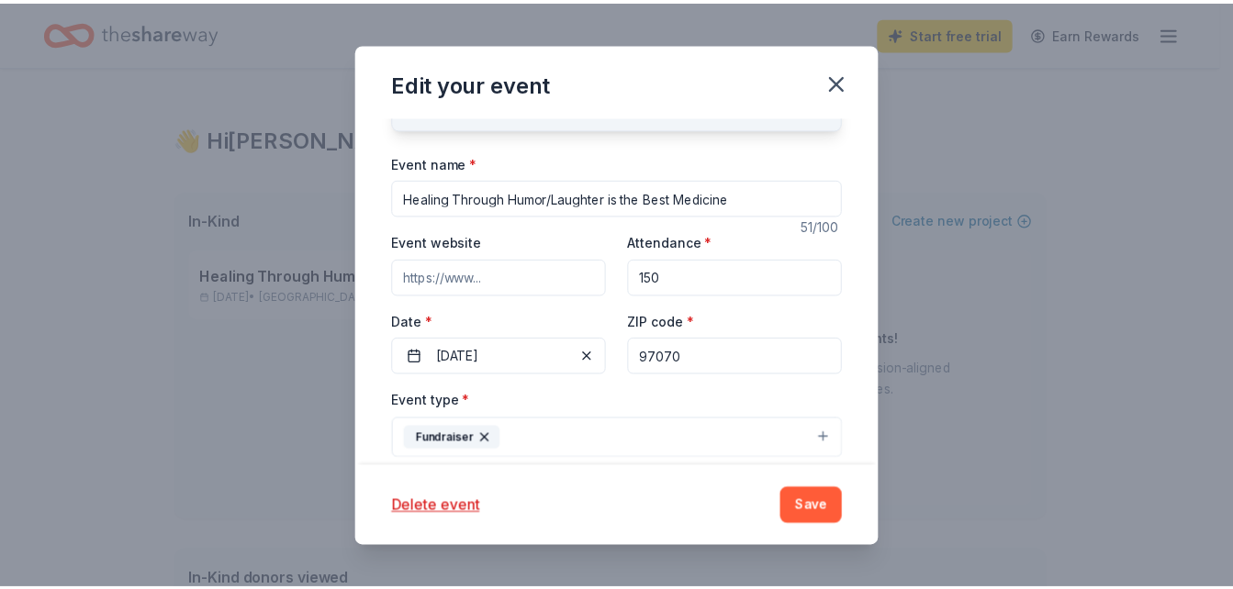
scroll to position [92, 0]
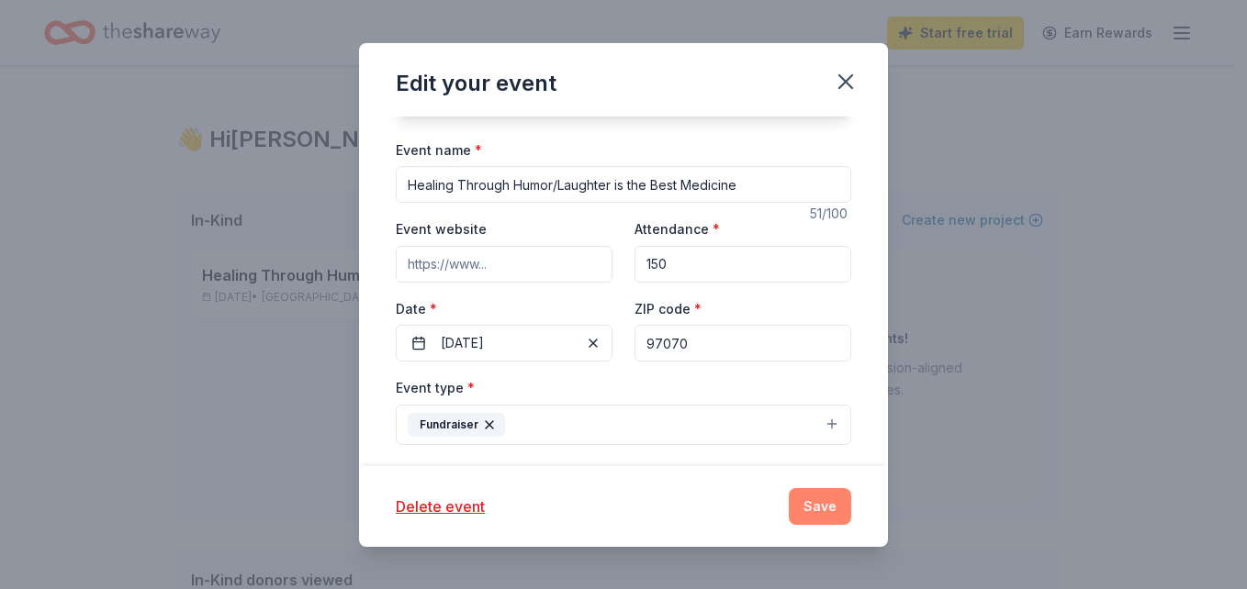
click at [815, 496] on button "Save" at bounding box center [820, 506] width 62 height 37
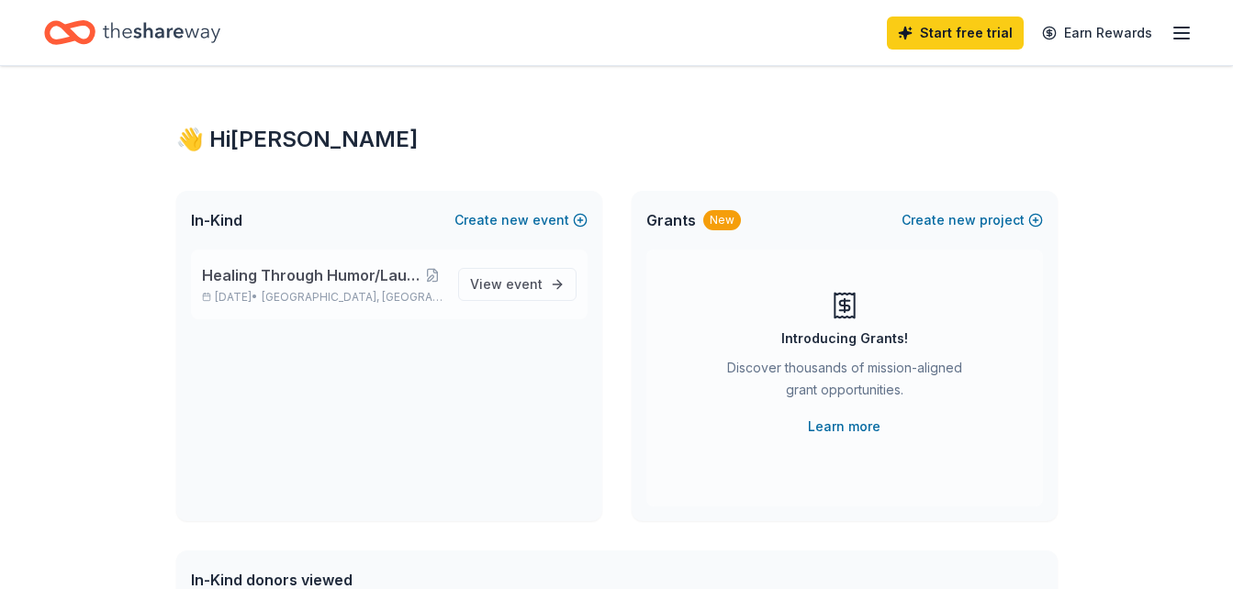
click at [373, 280] on span "Healing Through Humor/Laughter is the Best Medicine" at bounding box center [312, 275] width 221 height 22
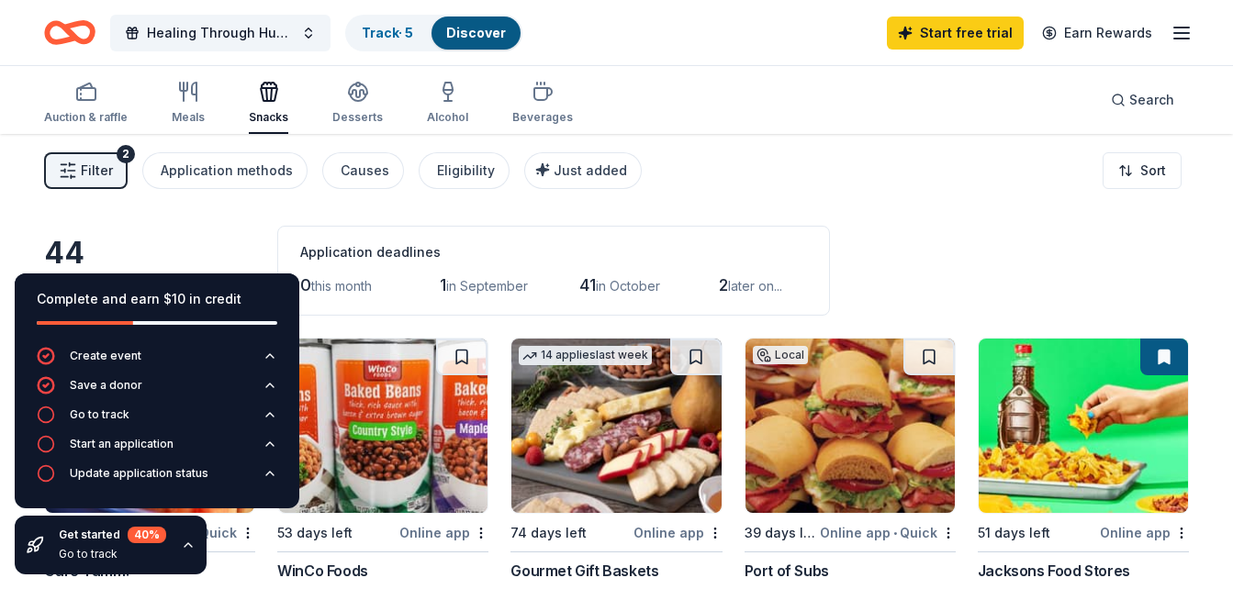
click at [903, 156] on div "Filter 2 Application methods Causes Eligibility Just added Sort" at bounding box center [616, 170] width 1233 height 73
click at [188, 29] on span "Healing Through Humor/Laughter is the Best Medicine" at bounding box center [220, 33] width 147 height 22
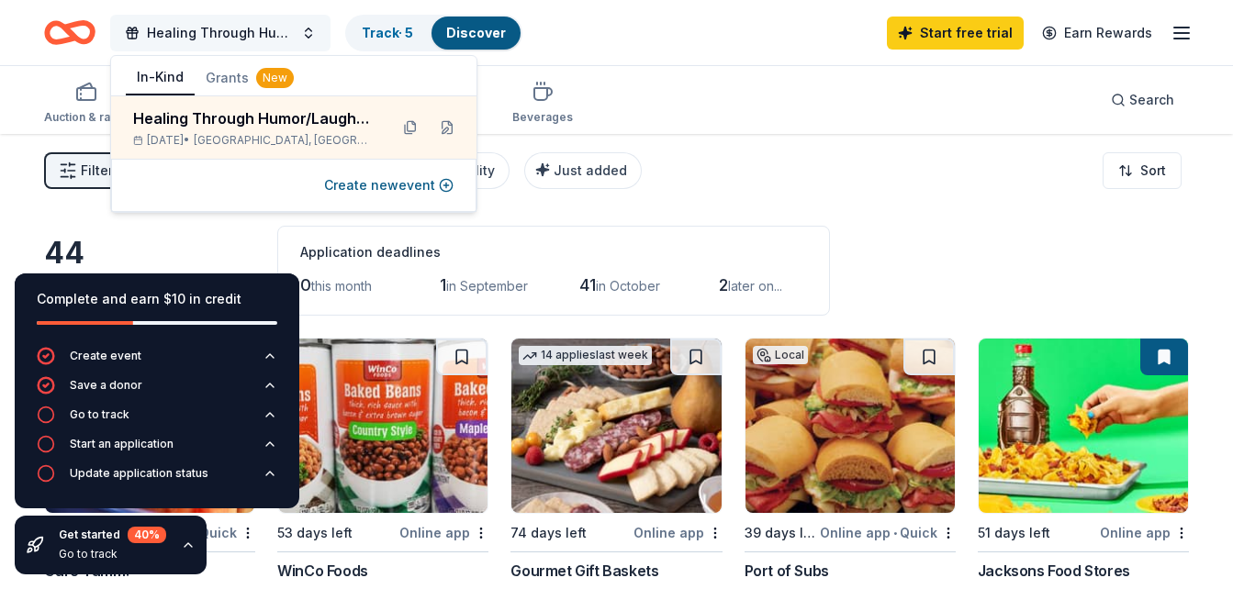
click at [188, 29] on span "Healing Through Humor/Laughter is the Best Medicine" at bounding box center [220, 33] width 147 height 22
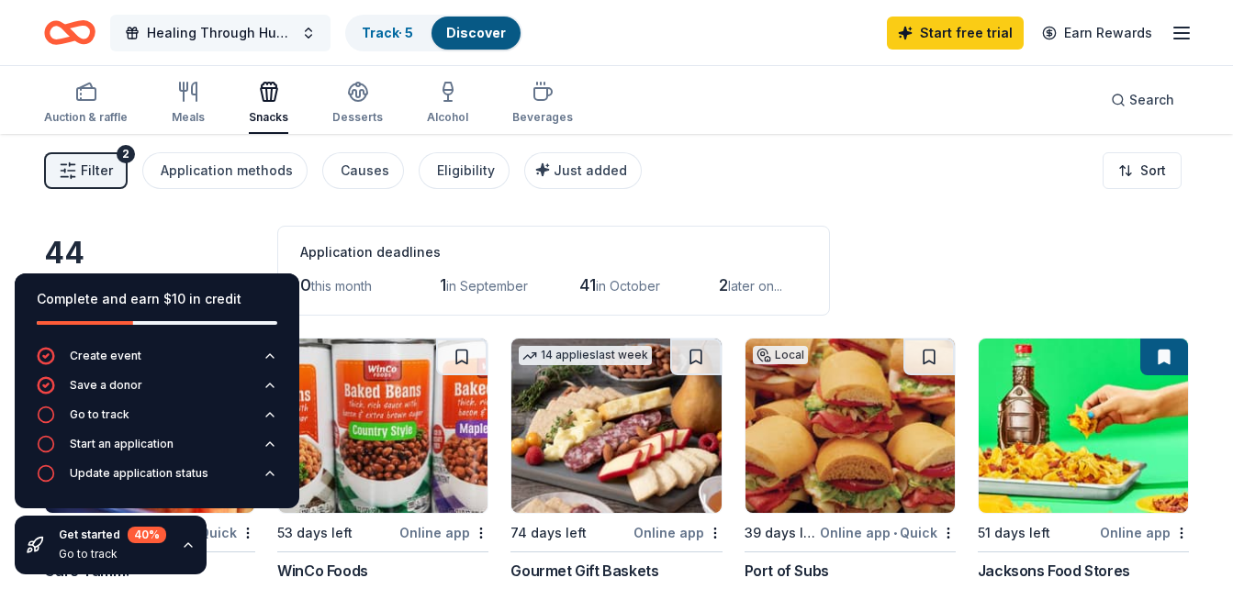
click at [188, 29] on span "Healing Through Humor/Laughter is the Best Medicine" at bounding box center [220, 33] width 147 height 22
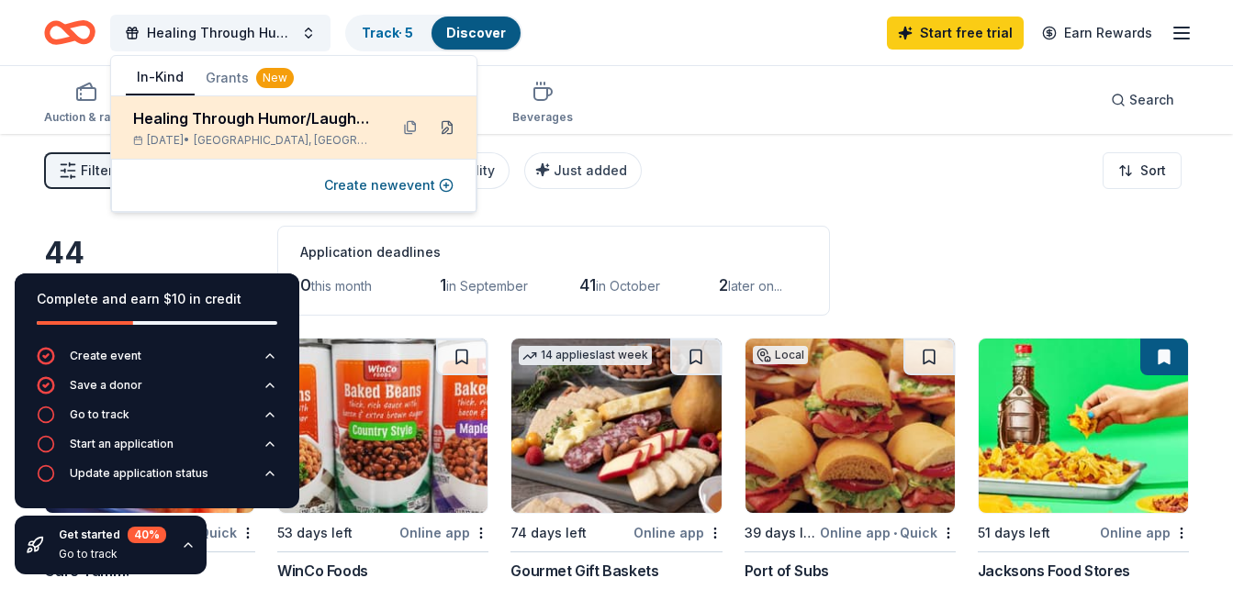
click at [441, 129] on button at bounding box center [446, 127] width 29 height 29
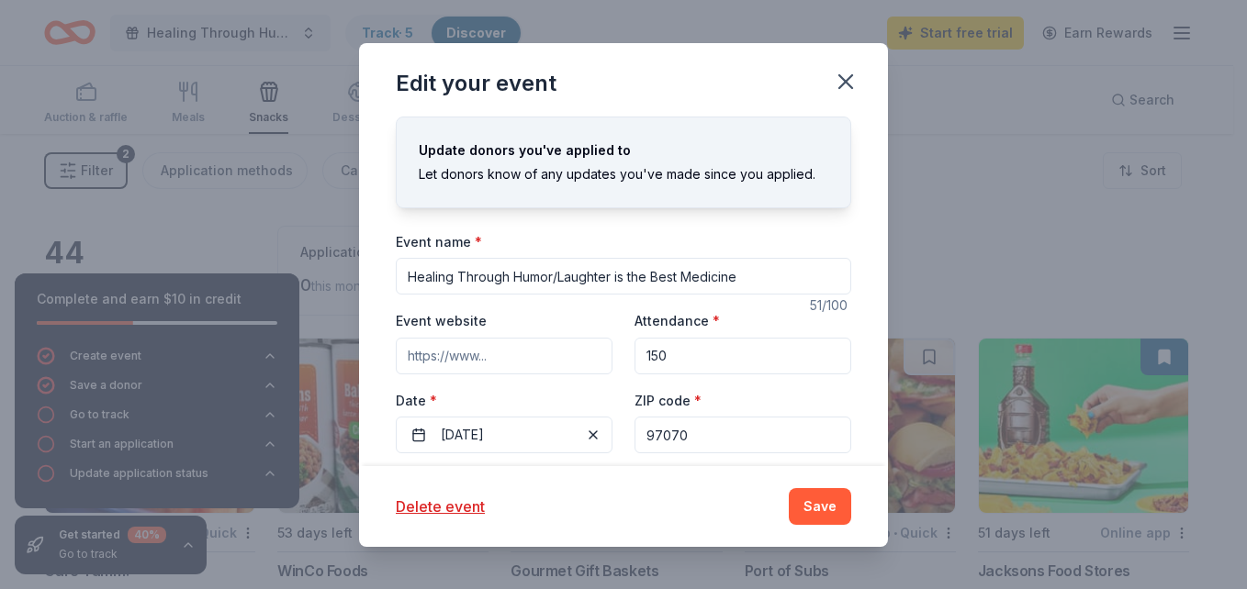
click at [465, 357] on input "Event website" at bounding box center [504, 356] width 217 height 37
click at [473, 358] on input "Event website" at bounding box center [504, 356] width 217 height 37
type input "https://daughtersofthenile.org"
click at [802, 507] on button "Save" at bounding box center [820, 506] width 62 height 37
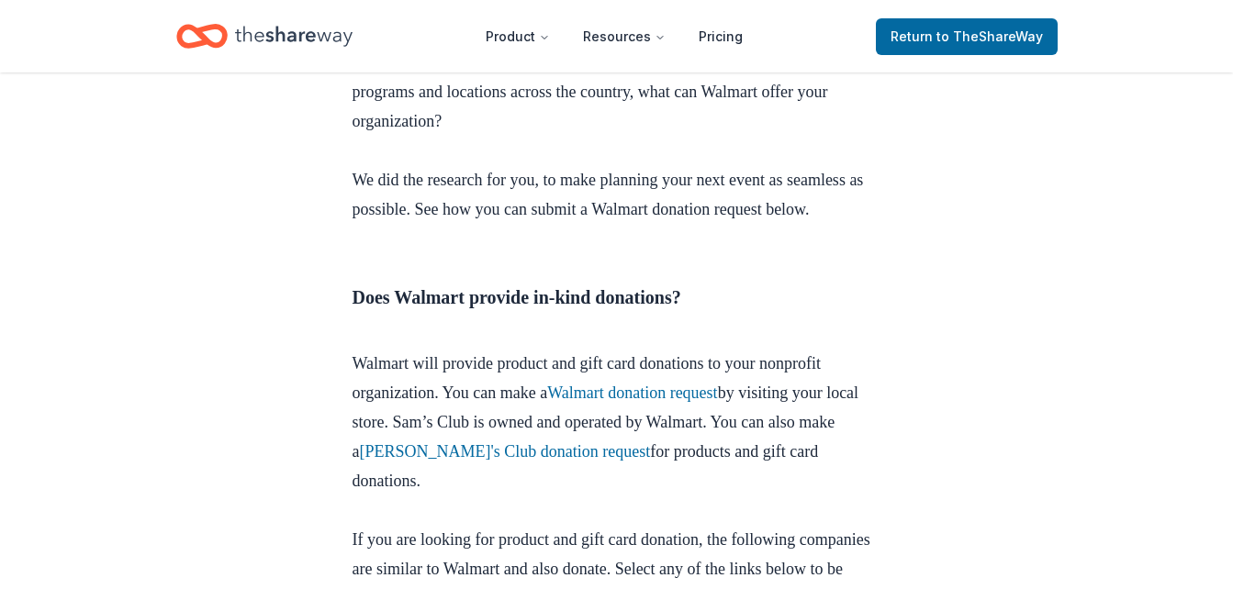
scroll to position [766, 0]
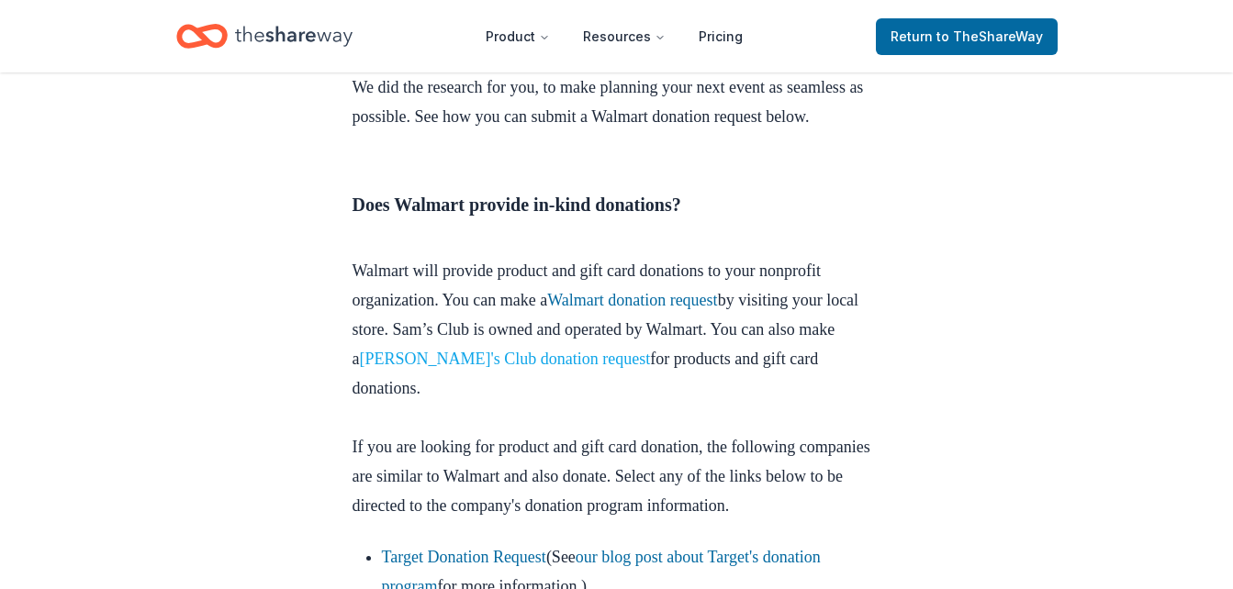
click at [508, 366] on link "[PERSON_NAME]'s Club donation request" at bounding box center [505, 359] width 291 height 18
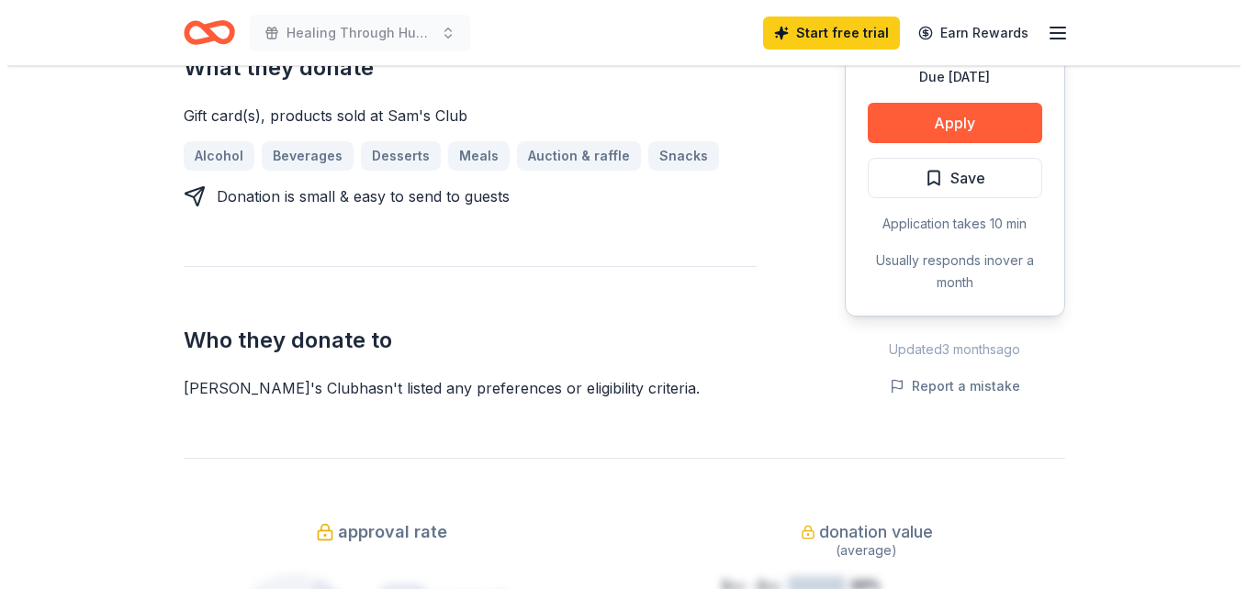
scroll to position [786, 0]
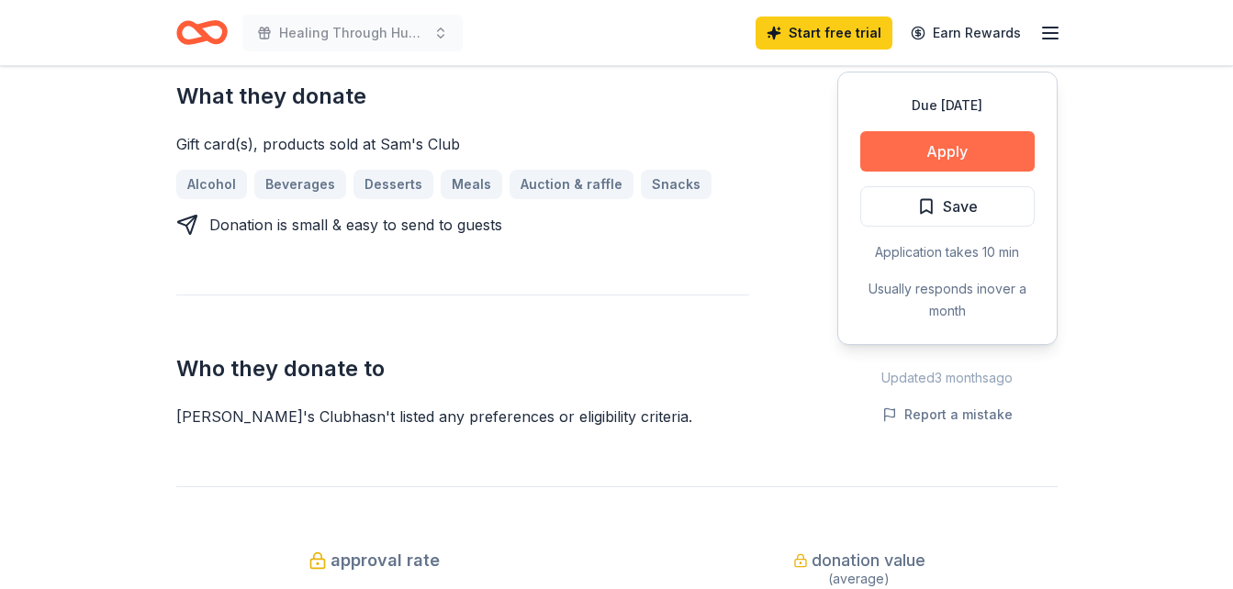
click at [955, 131] on button "Apply" at bounding box center [947, 151] width 174 height 40
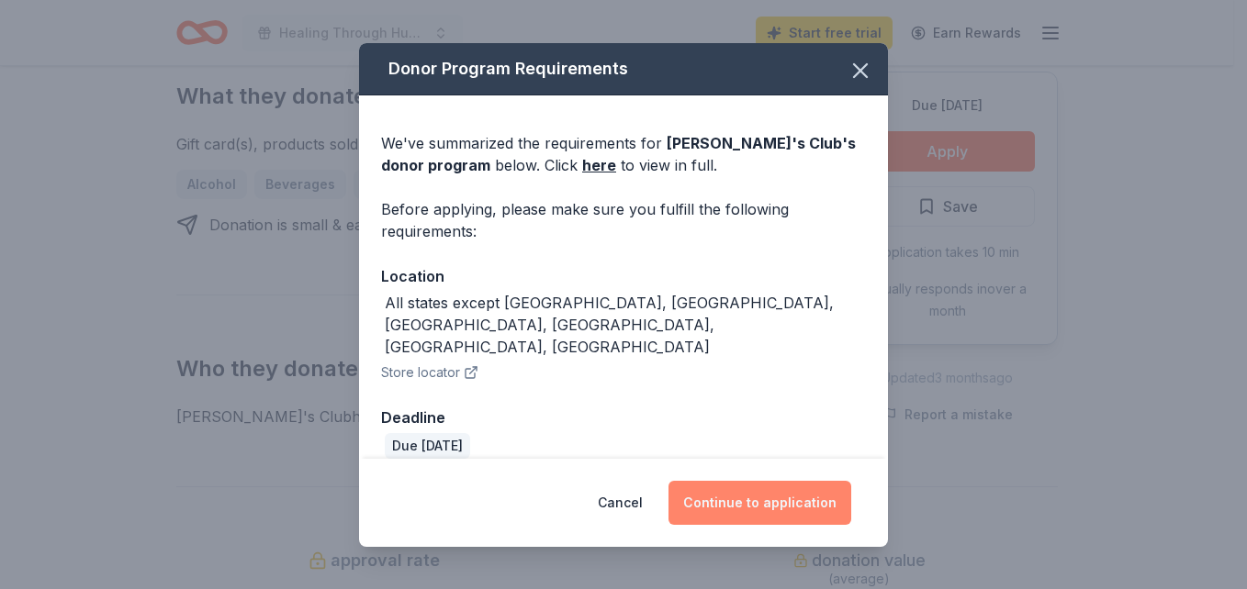
click at [807, 488] on button "Continue to application" at bounding box center [759, 503] width 183 height 44
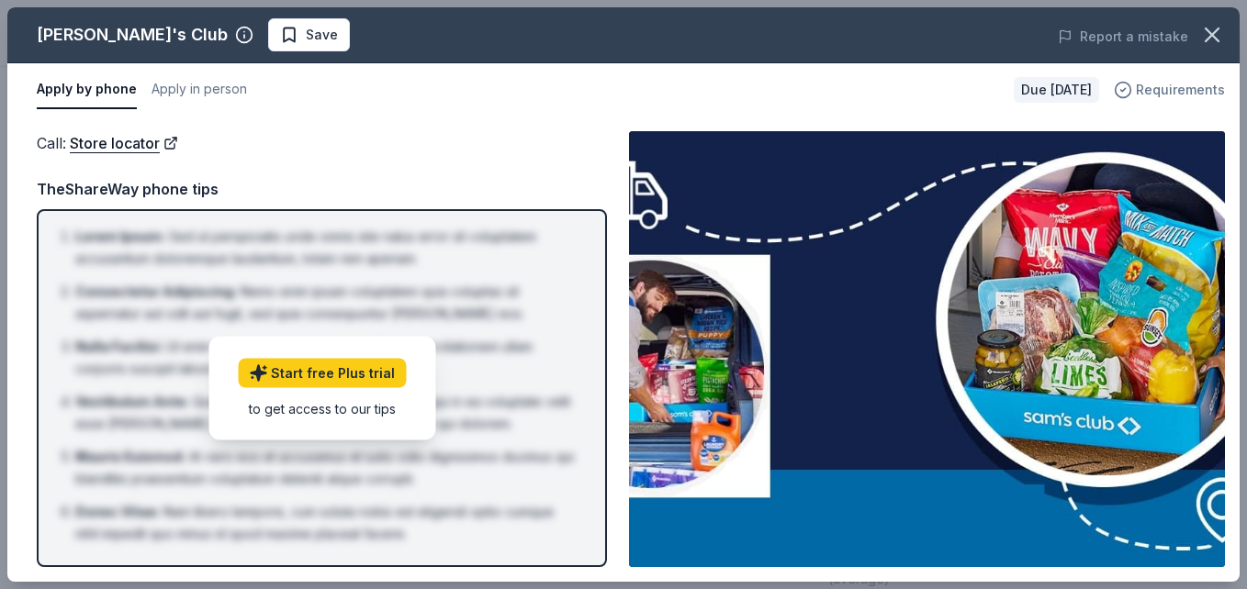
click at [1192, 86] on span "Requirements" at bounding box center [1180, 90] width 89 height 22
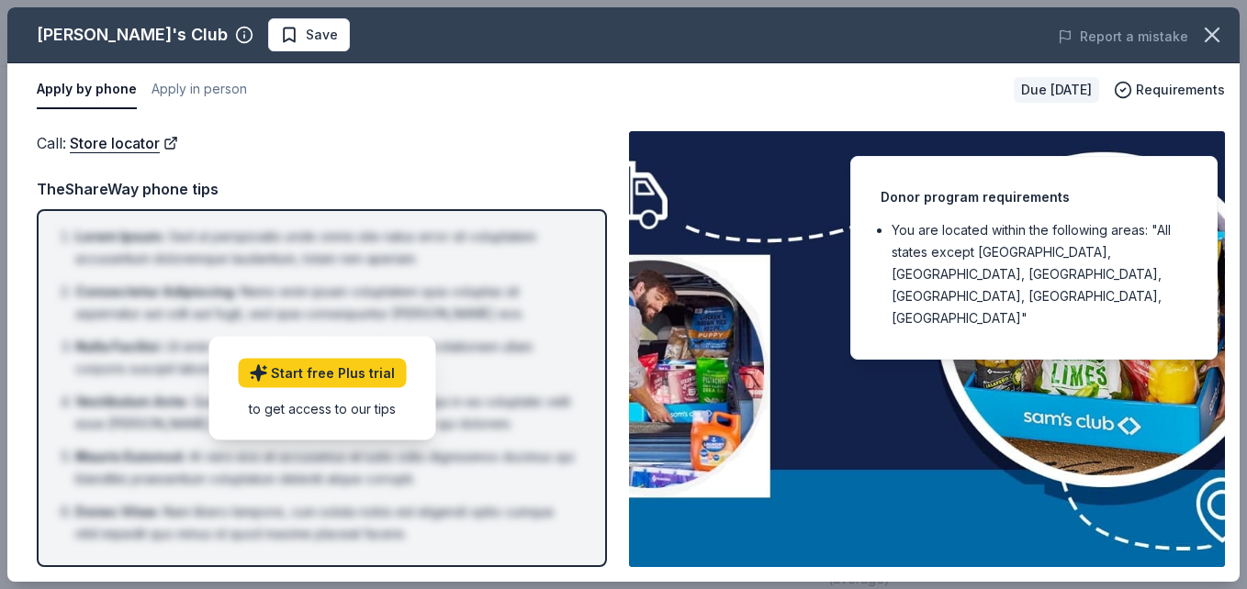
click at [1041, 219] on li "You are located within the following areas: "All states except AK, MA, OR, RI, …" at bounding box center [1039, 274] width 296 height 110
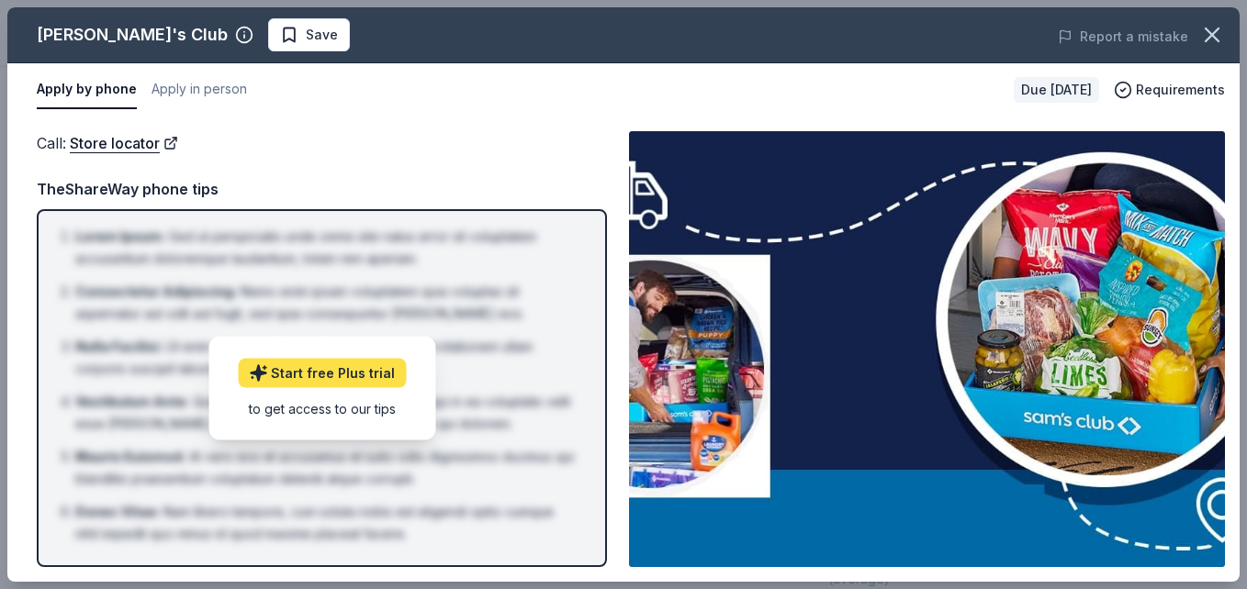
click at [308, 377] on link "Start free Plus trial" at bounding box center [322, 372] width 168 height 29
